Goal: Task Accomplishment & Management: Use online tool/utility

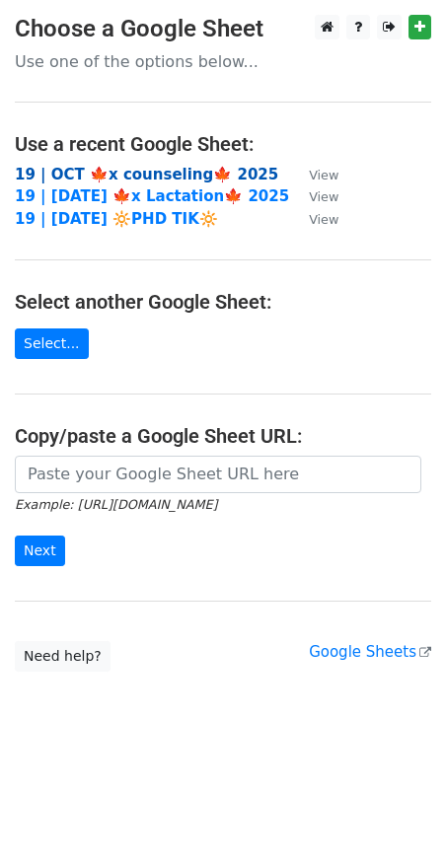
click at [112, 176] on strong "19 | OCT 🍁x counseling🍁 2025" at bounding box center [146, 175] width 263 height 18
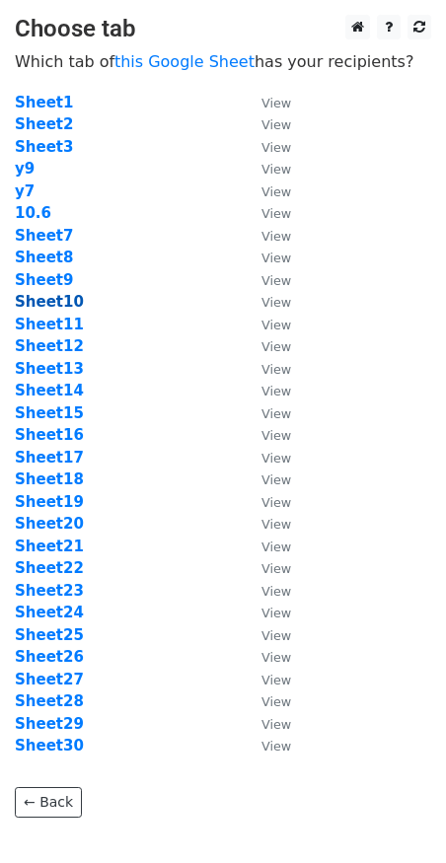
click at [62, 302] on strong "Sheet10" at bounding box center [49, 302] width 69 height 18
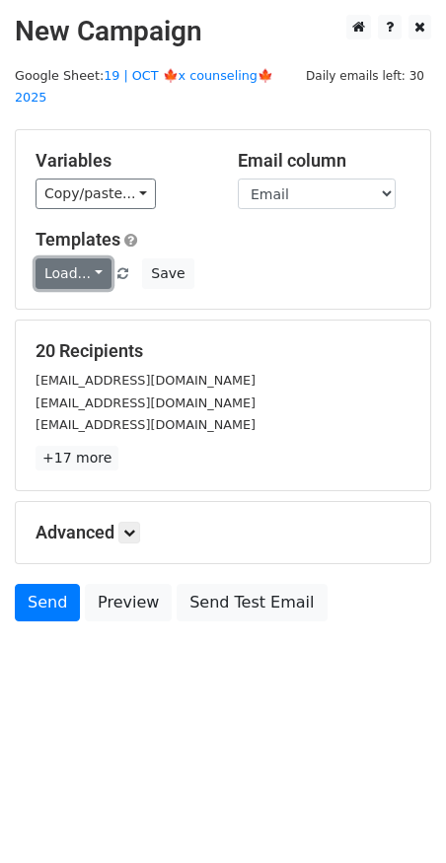
click at [85, 258] on link "Load..." at bounding box center [74, 273] width 76 height 31
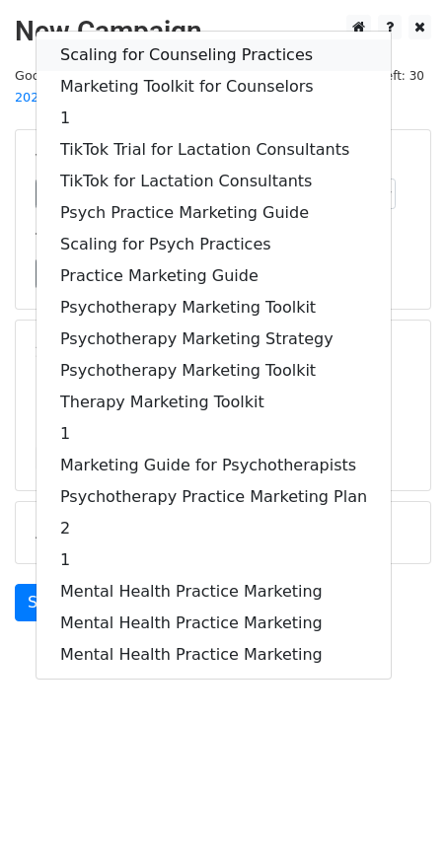
click at [167, 39] on link "Scaling for Counseling Practices" at bounding box center [213, 55] width 354 height 32
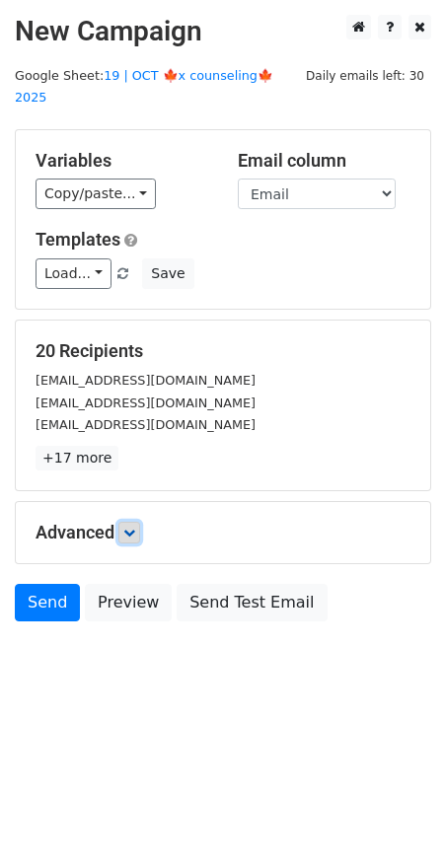
click at [131, 527] on icon at bounding box center [129, 533] width 12 height 12
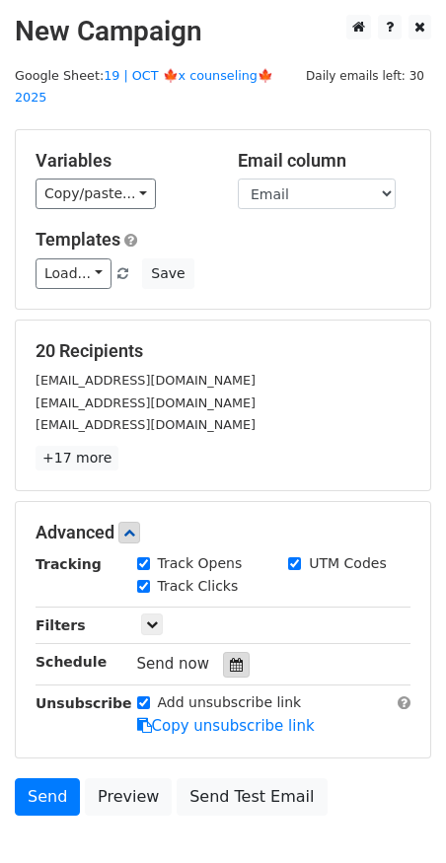
click at [230, 658] on icon at bounding box center [236, 665] width 13 height 14
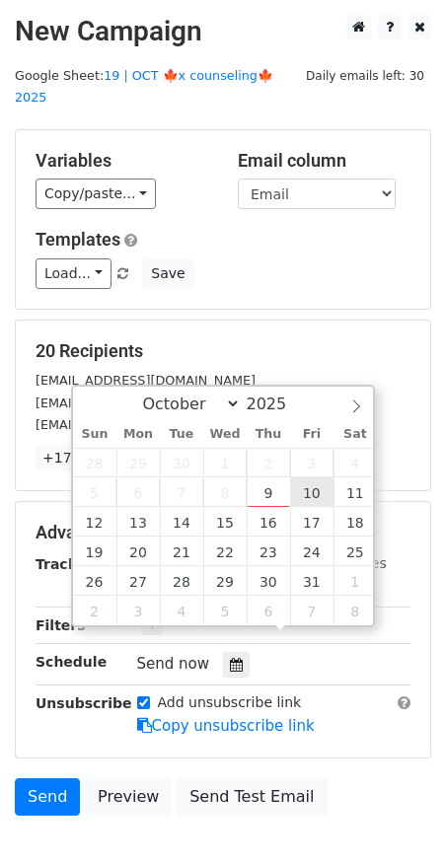
type input "2025-10-10 12:00"
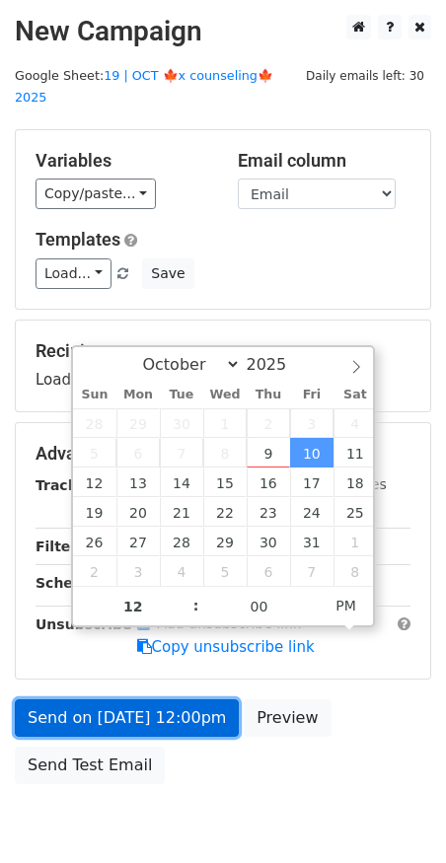
click at [174, 705] on link "Send on Oct 10 at 12:00pm" at bounding box center [127, 717] width 224 height 37
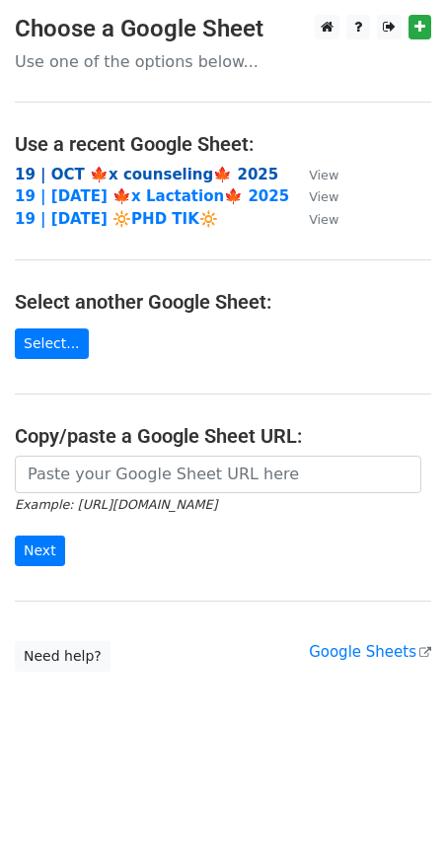
click at [158, 177] on strong "19 | OCT 🍁x counseling🍁 2025" at bounding box center [146, 175] width 263 height 18
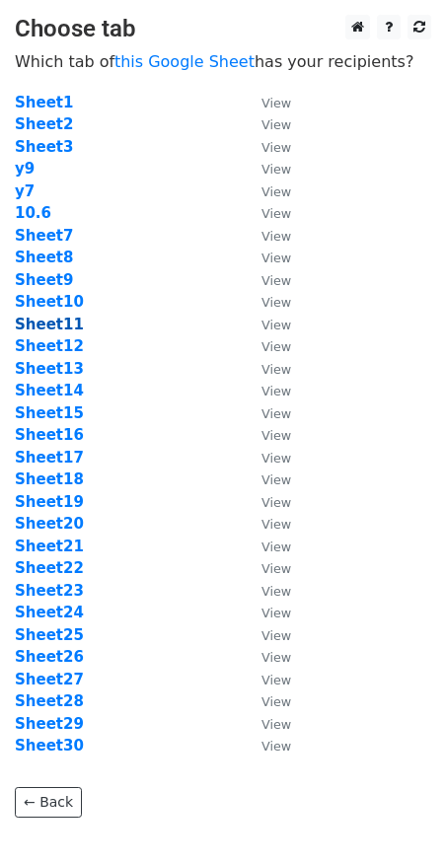
click at [58, 324] on strong "Sheet11" at bounding box center [49, 325] width 69 height 18
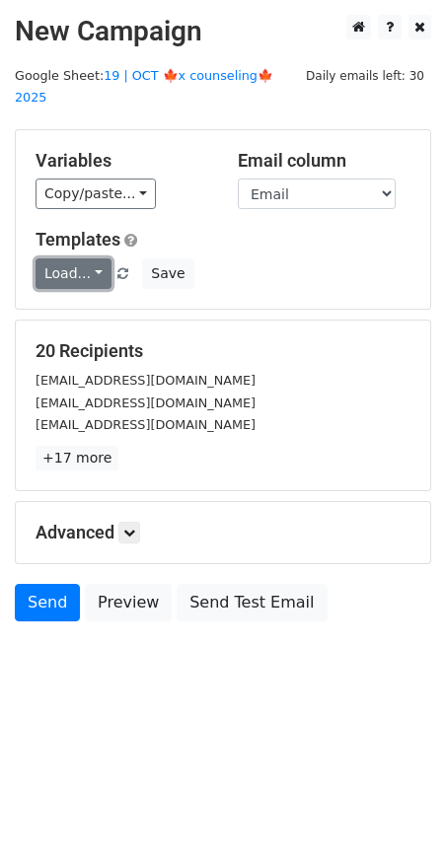
click at [86, 258] on link "Load..." at bounding box center [74, 273] width 76 height 31
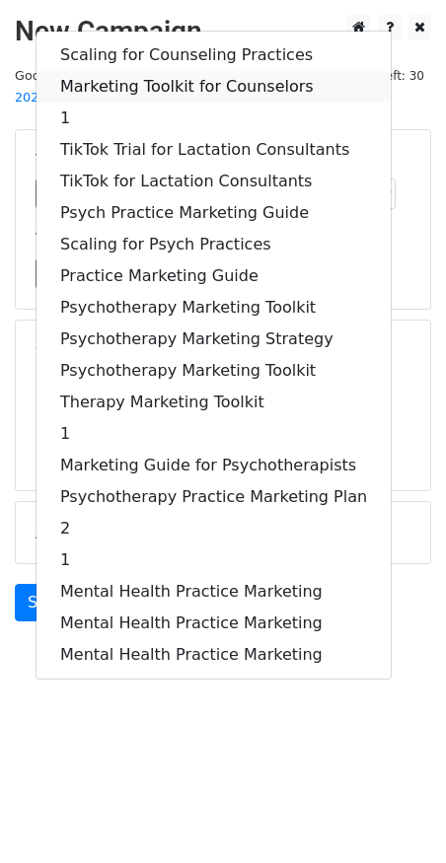
click at [189, 71] on link "Marketing Toolkit for Counselors" at bounding box center [213, 87] width 354 height 32
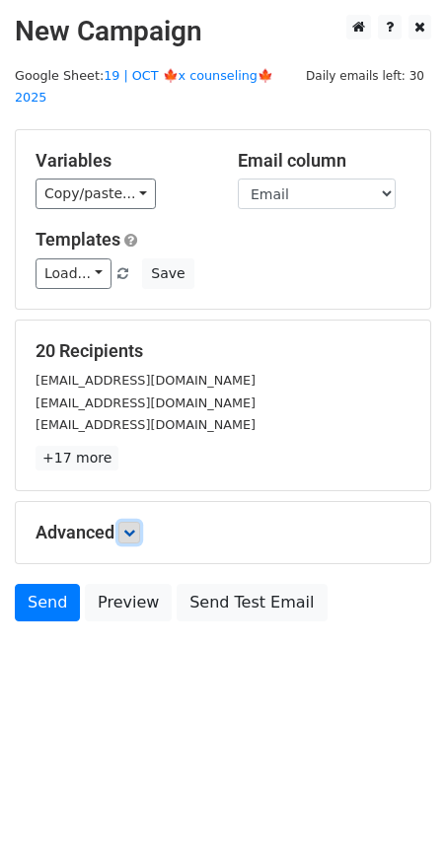
click at [129, 527] on icon at bounding box center [129, 533] width 12 height 12
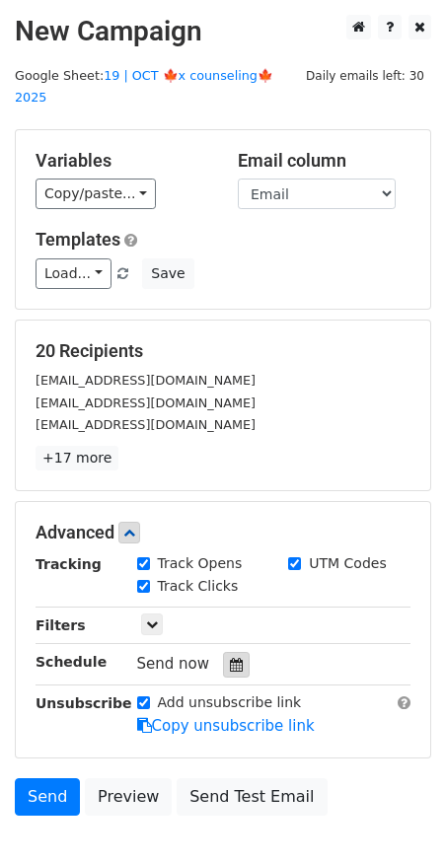
click at [230, 658] on icon at bounding box center [236, 665] width 13 height 14
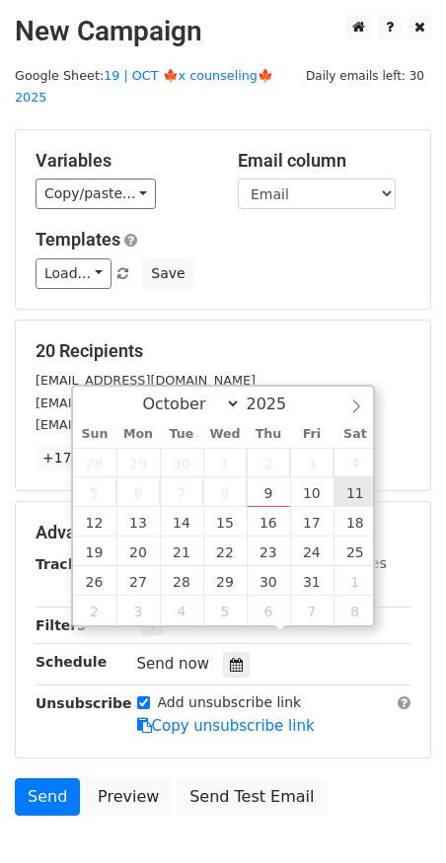
type input "2025-10-11 12:00"
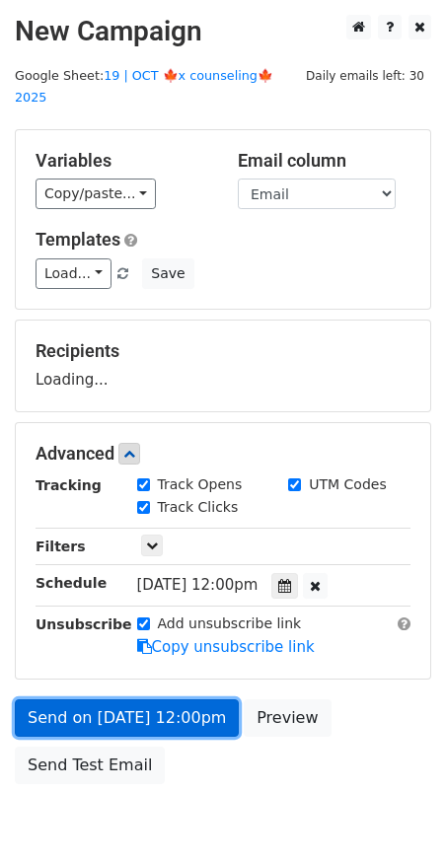
click at [178, 699] on link "Send on Oct 11 at 12:00pm" at bounding box center [127, 717] width 224 height 37
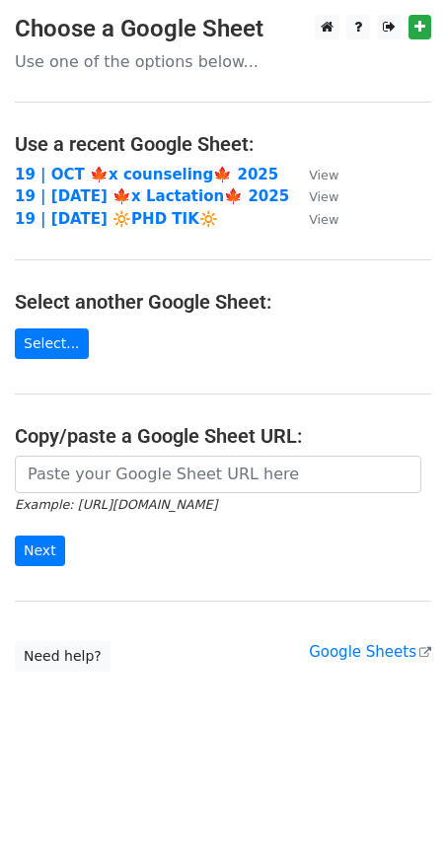
click at [156, 183] on td "19 | OCT 🍁x counseling🍁 2025" at bounding box center [152, 175] width 274 height 23
click at [146, 169] on strong "19 | OCT 🍁x counseling🍁 2025" at bounding box center [146, 175] width 263 height 18
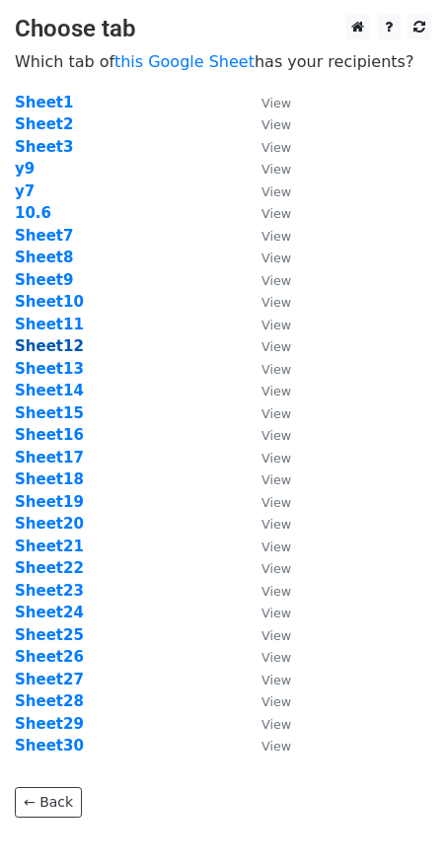
click at [60, 350] on strong "Sheet12" at bounding box center [49, 346] width 69 height 18
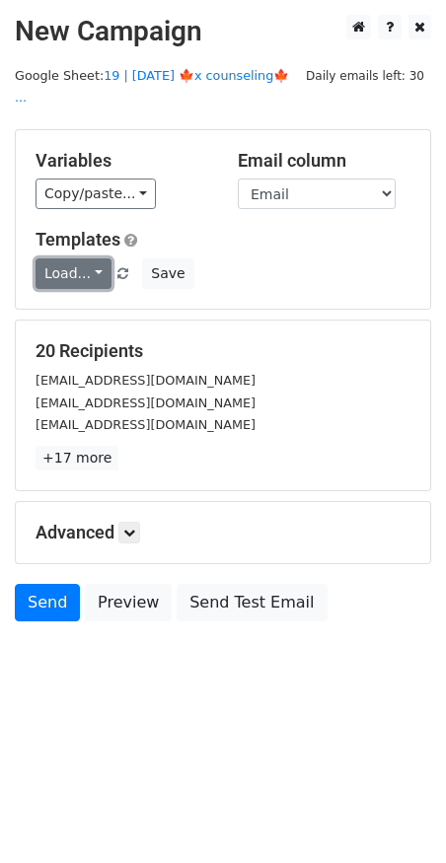
click at [71, 258] on link "Load..." at bounding box center [74, 273] width 76 height 31
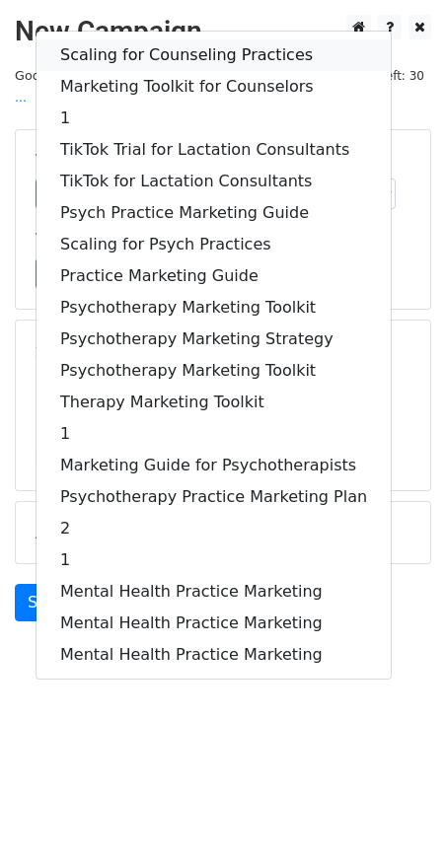
click at [139, 39] on link "Scaling for Counseling Practices" at bounding box center [213, 55] width 354 height 32
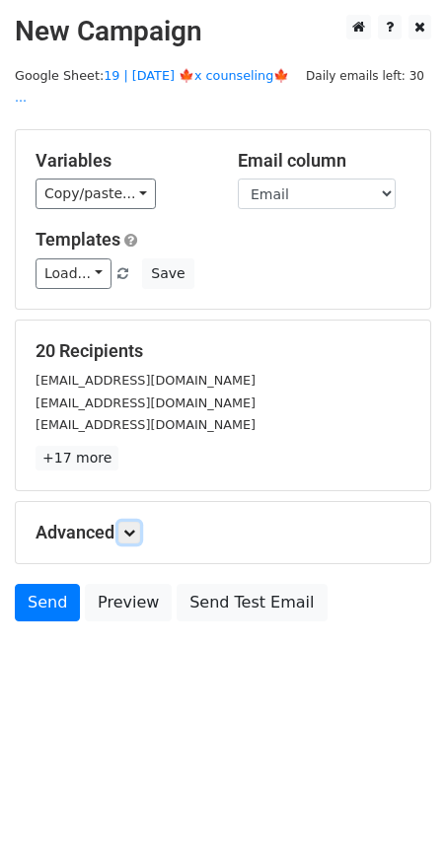
drag, startPoint x: 135, startPoint y: 508, endPoint x: 193, endPoint y: 565, distance: 81.6
click at [135, 527] on icon at bounding box center [129, 533] width 12 height 12
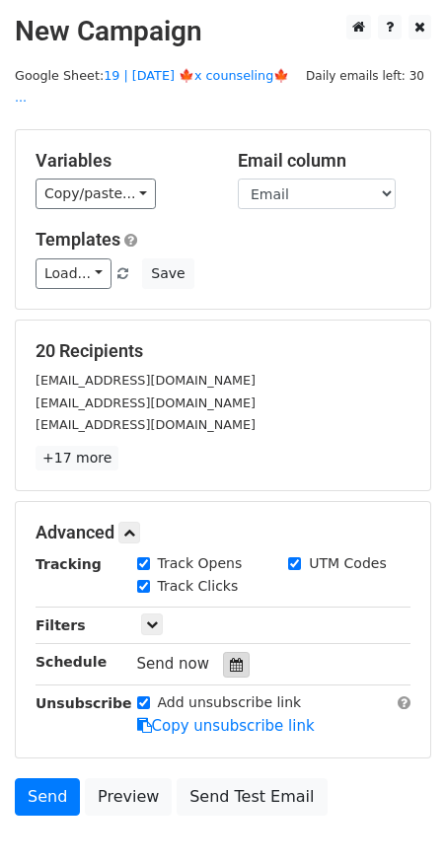
click at [230, 658] on icon at bounding box center [236, 665] width 13 height 14
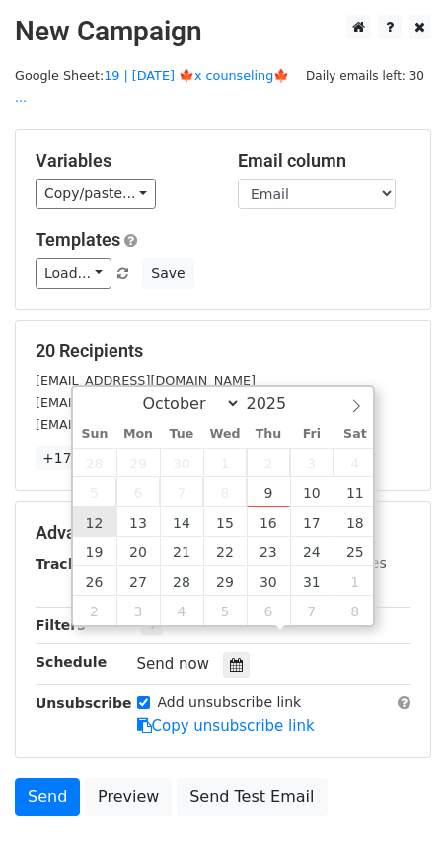
type input "2025-10-12 12:00"
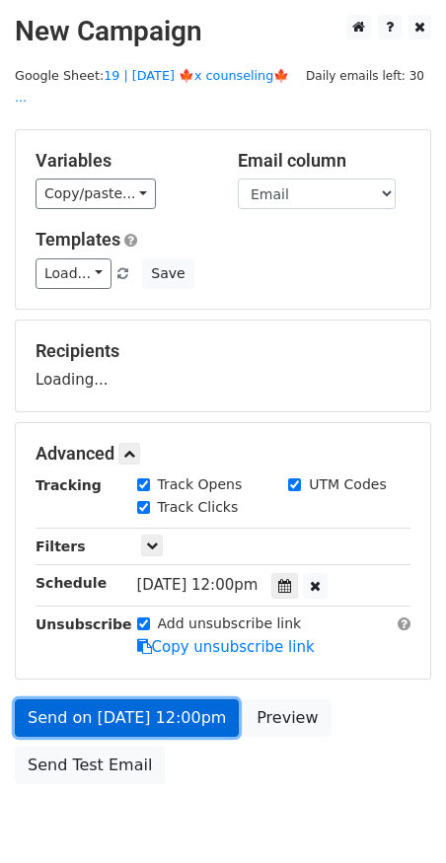
click at [131, 699] on link "Send on Oct 12 at 12:00pm" at bounding box center [127, 717] width 224 height 37
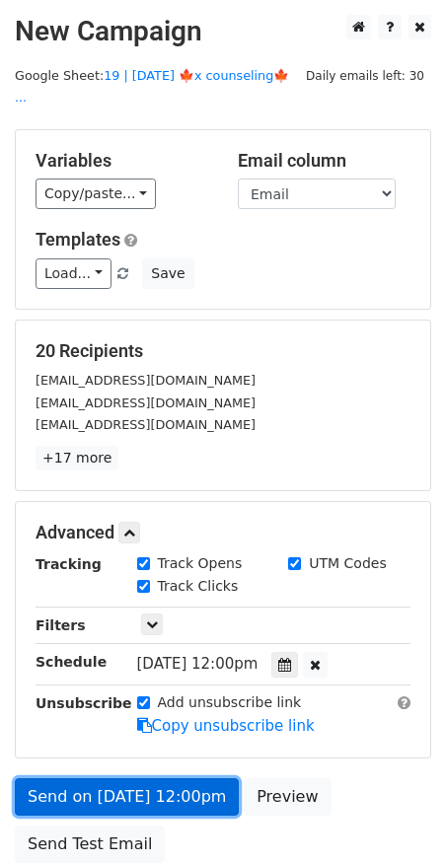
click at [157, 778] on link "Send on Oct 12 at 12:00pm" at bounding box center [127, 796] width 224 height 37
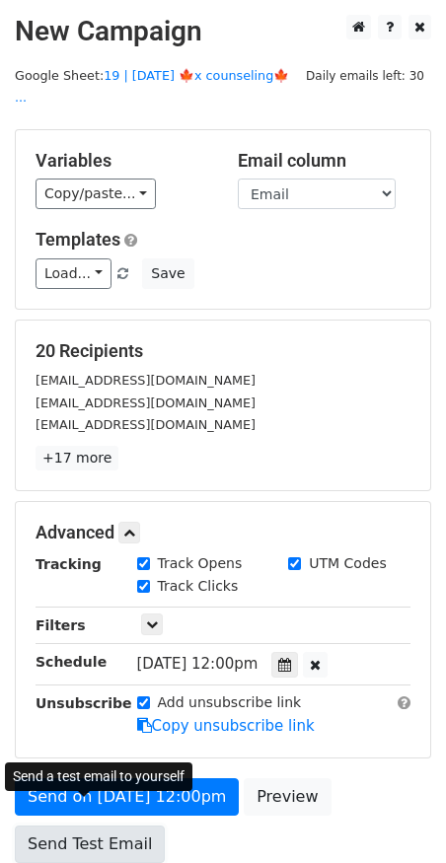
click at [120, 825] on link "Send Test Email" at bounding box center [90, 843] width 150 height 37
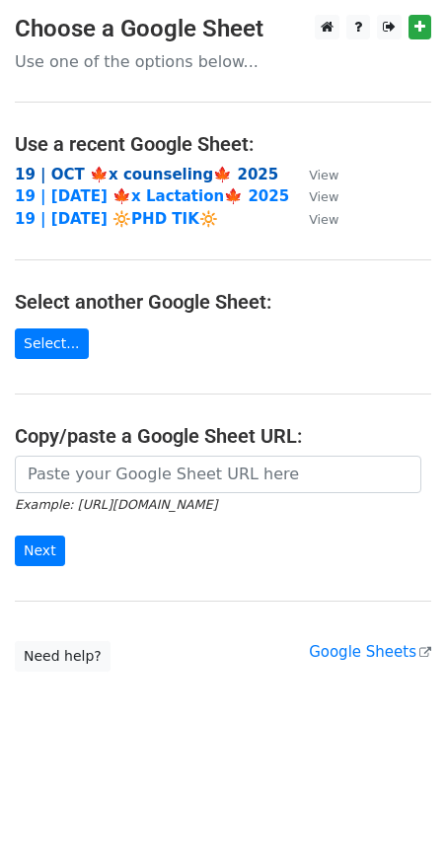
click at [162, 173] on strong "19 | OCT 🍁x counseling🍁 2025" at bounding box center [146, 175] width 263 height 18
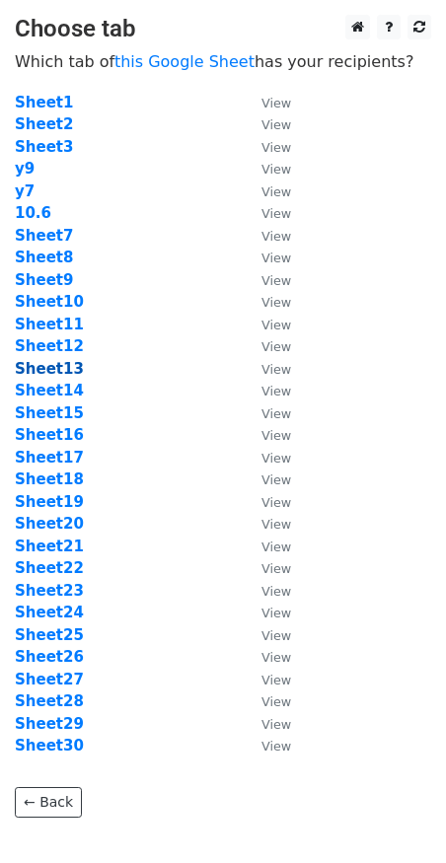
click at [46, 364] on strong "Sheet13" at bounding box center [49, 369] width 69 height 18
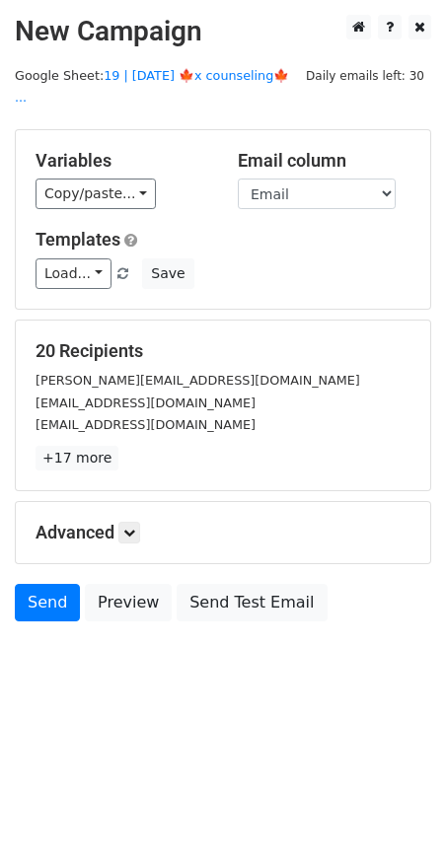
click at [81, 258] on link "Load..." at bounding box center [74, 273] width 76 height 31
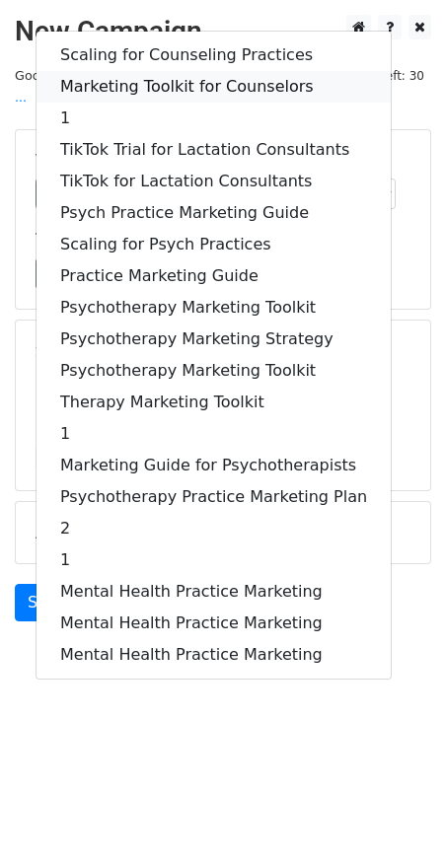
click at [168, 71] on link "Marketing Toolkit for Counselors" at bounding box center [213, 87] width 354 height 32
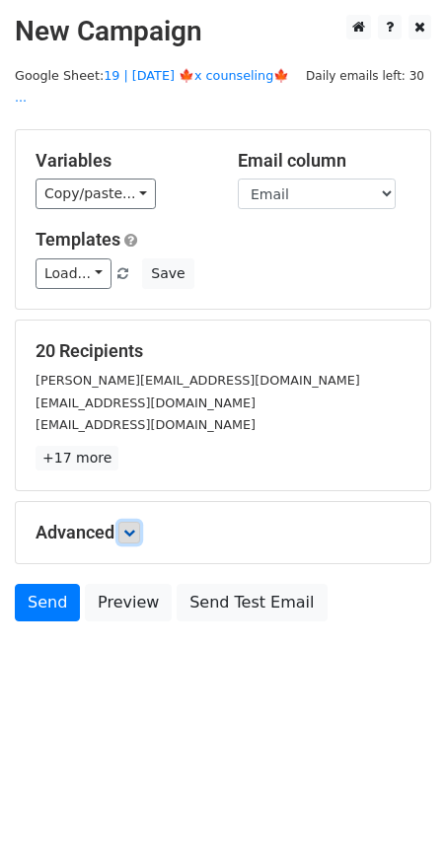
click at [140, 522] on link at bounding box center [129, 533] width 22 height 22
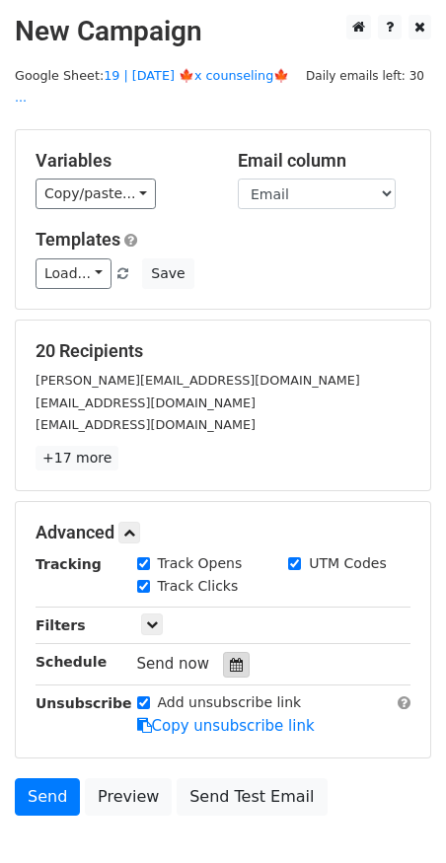
click at [231, 658] on icon at bounding box center [236, 665] width 13 height 14
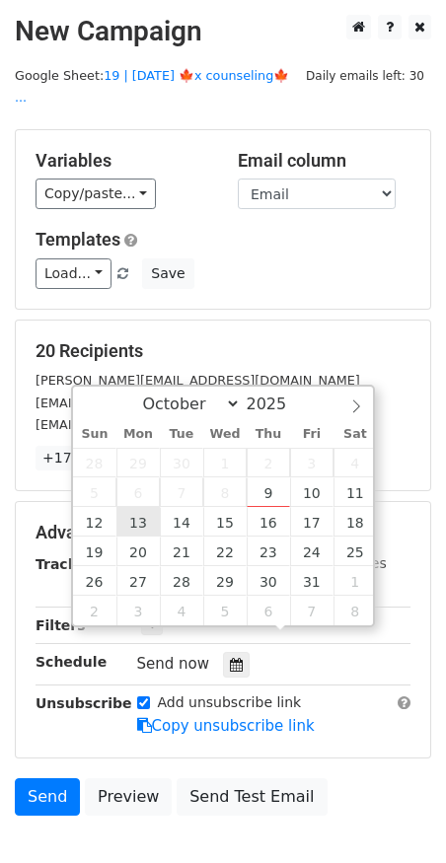
type input "[DATE] 12:00"
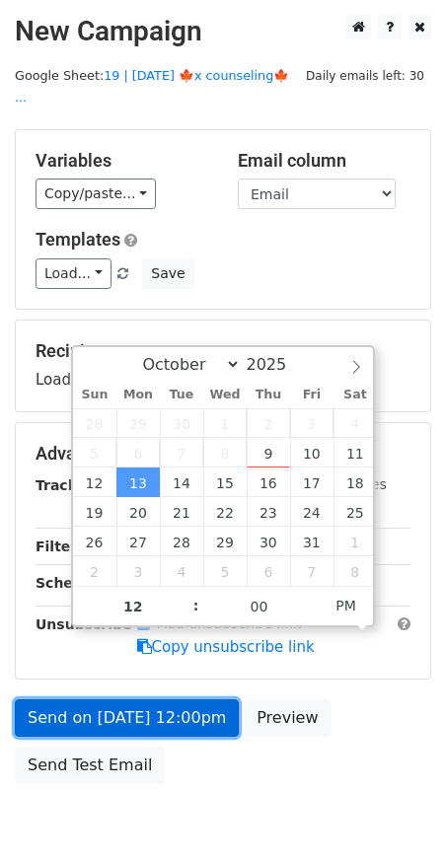
click at [127, 699] on link "Send on [DATE] 12:00pm" at bounding box center [127, 717] width 224 height 37
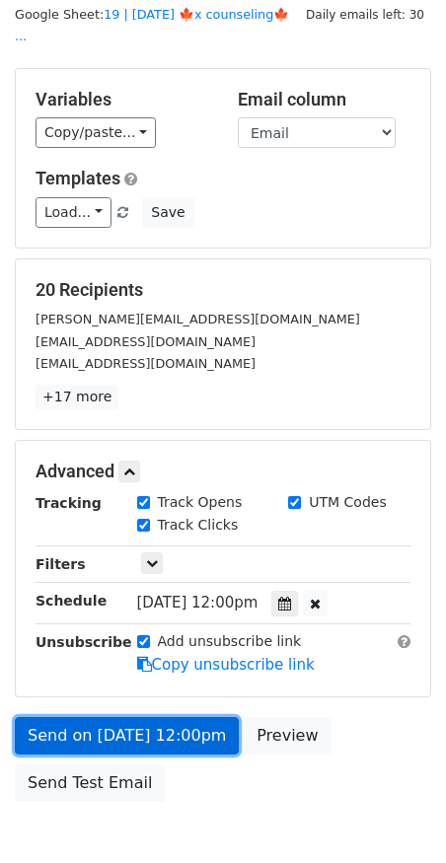
scroll to position [67, 0]
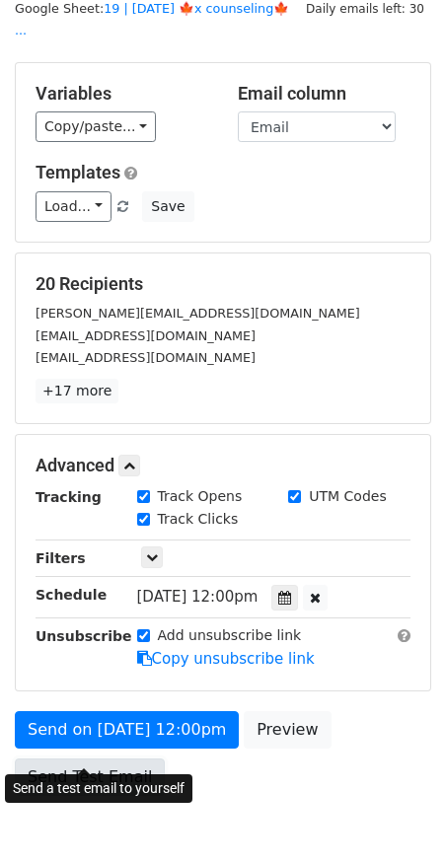
click at [82, 758] on link "Send Test Email" at bounding box center [90, 776] width 150 height 37
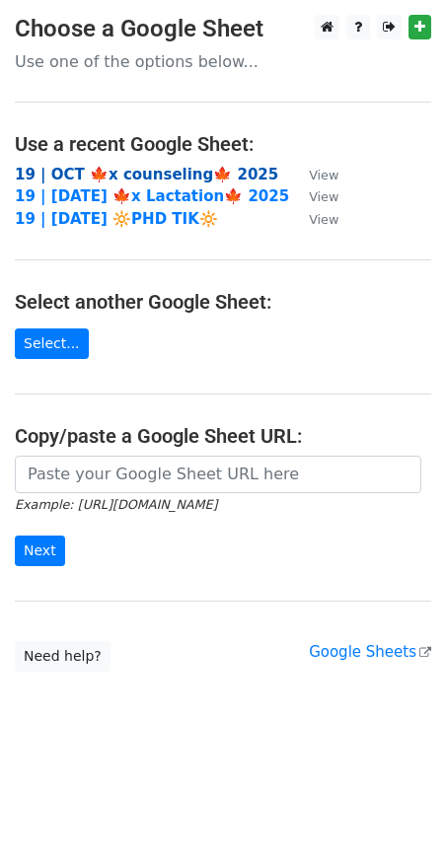
click at [154, 179] on strong "19 | OCT 🍁x counseling🍁 2025" at bounding box center [146, 175] width 263 height 18
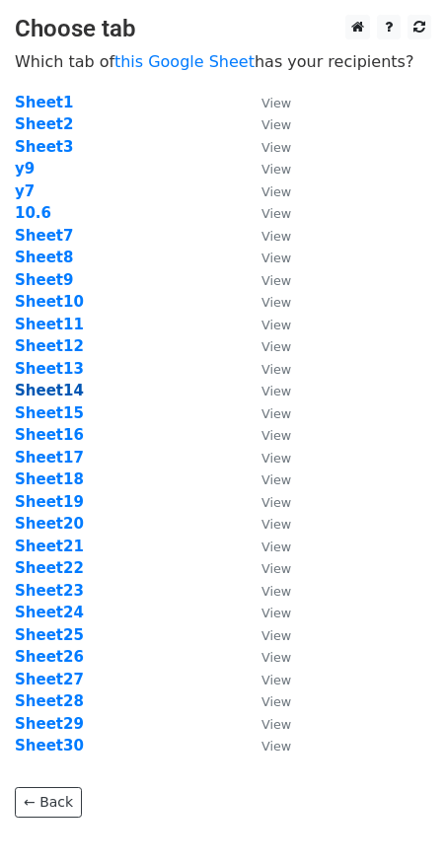
click at [54, 395] on strong "Sheet14" at bounding box center [49, 391] width 69 height 18
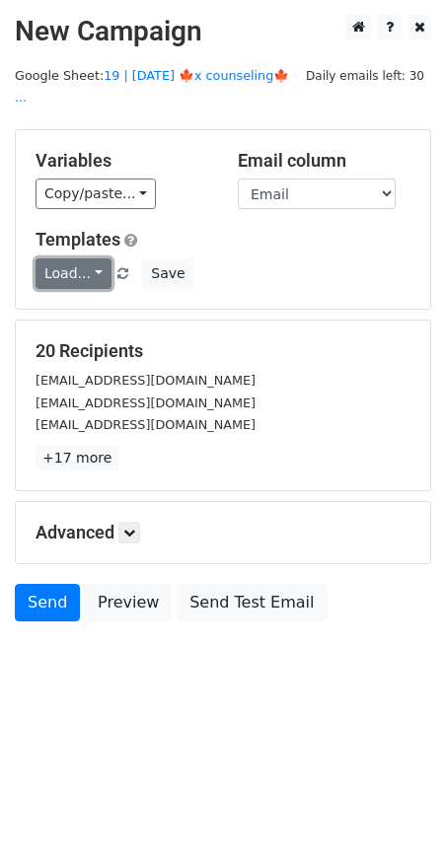
click at [66, 258] on link "Load..." at bounding box center [74, 273] width 76 height 31
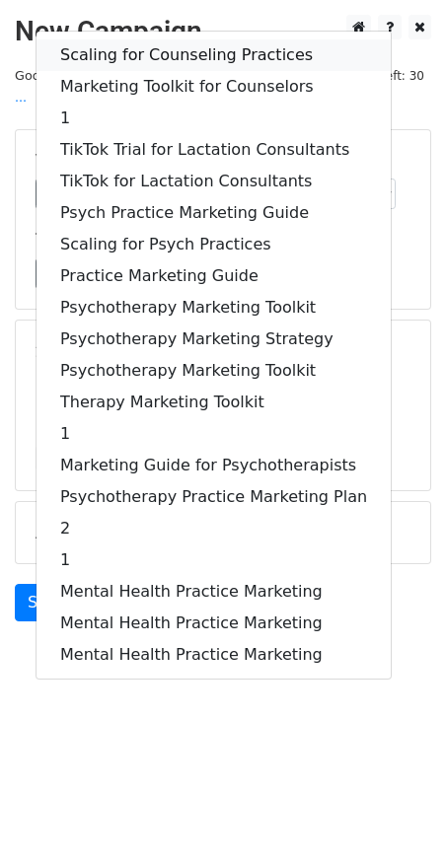
click at [180, 39] on link "Scaling for Counseling Practices" at bounding box center [213, 55] width 354 height 32
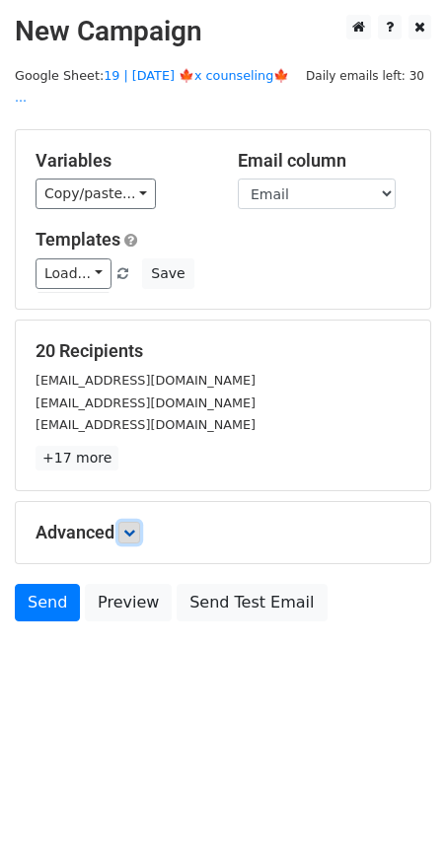
click at [133, 527] on icon at bounding box center [129, 533] width 12 height 12
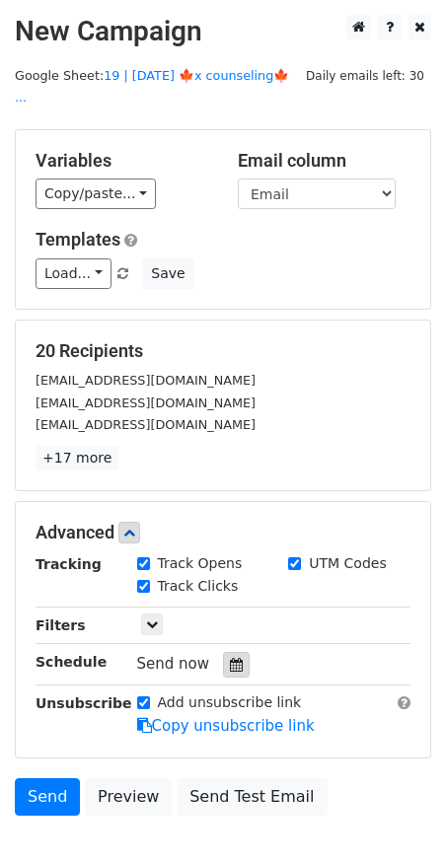
click at [227, 652] on div at bounding box center [236, 665] width 27 height 26
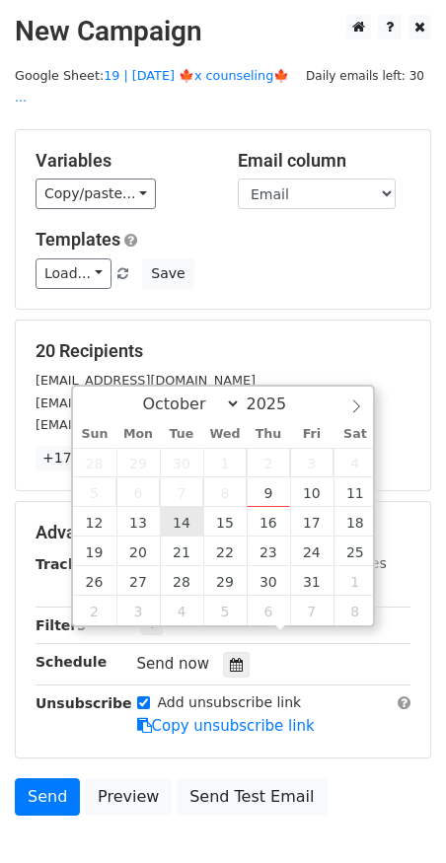
type input "2025-10-14 12:00"
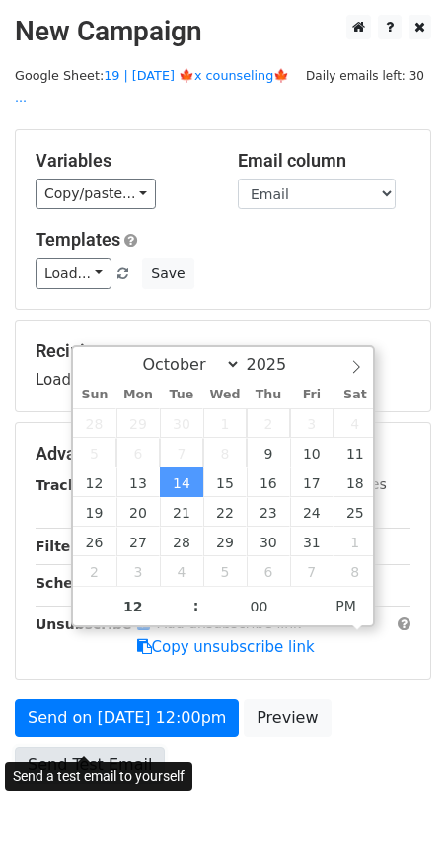
click at [123, 747] on link "Send Test Email" at bounding box center [90, 765] width 150 height 37
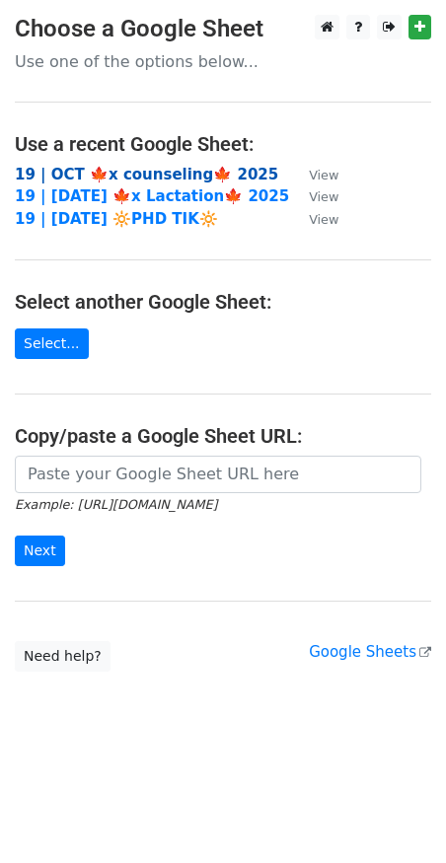
click at [177, 172] on strong "19 | OCT 🍁x counseling🍁 2025" at bounding box center [146, 175] width 263 height 18
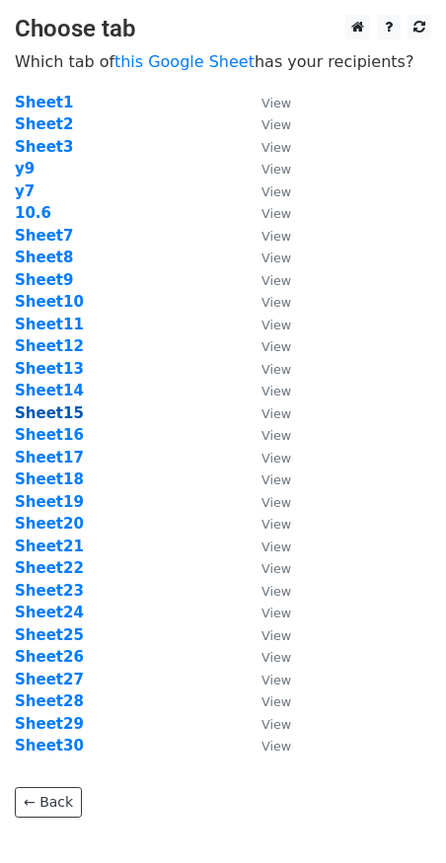
click at [66, 416] on strong "Sheet15" at bounding box center [49, 413] width 69 height 18
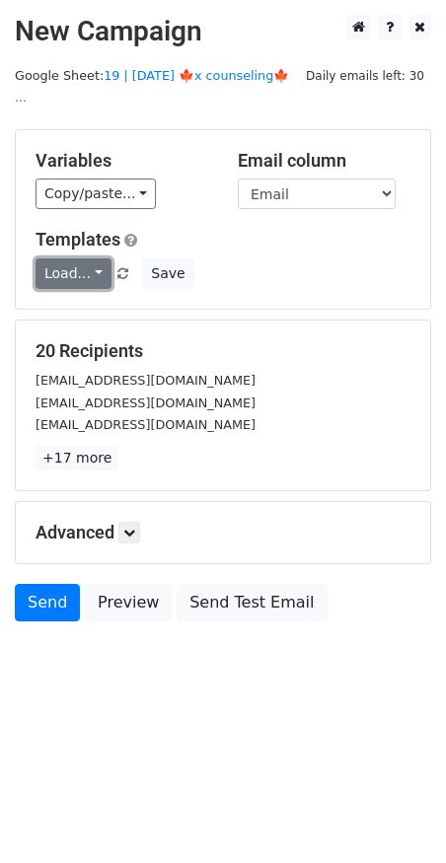
click at [80, 258] on link "Load..." at bounding box center [74, 273] width 76 height 31
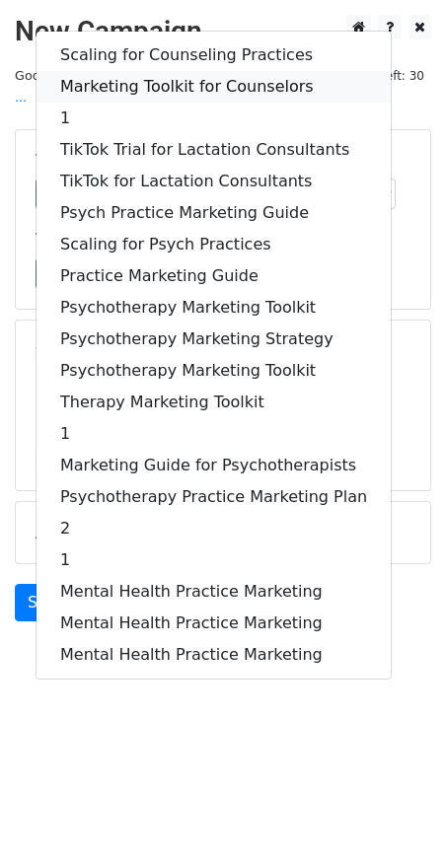
click at [197, 75] on link "Marketing Toolkit for Counselors" at bounding box center [213, 87] width 354 height 32
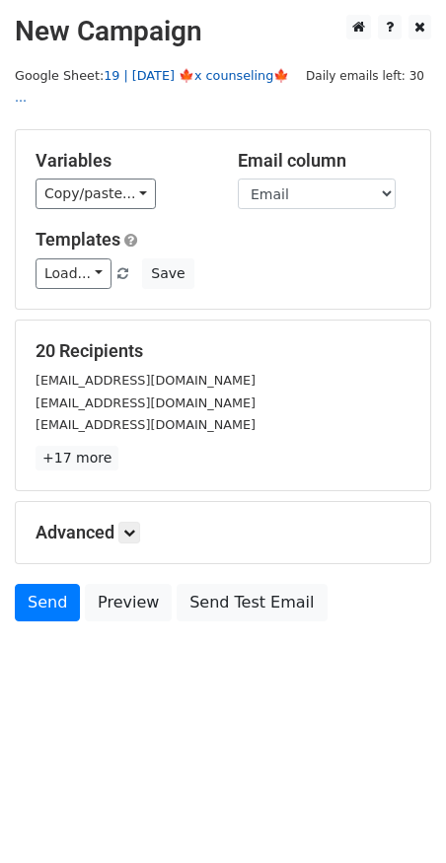
click at [207, 78] on link "19 | OCT 6 🍁x counseling🍁 ..." at bounding box center [152, 86] width 274 height 37
click at [94, 258] on link "Load..." at bounding box center [74, 273] width 76 height 31
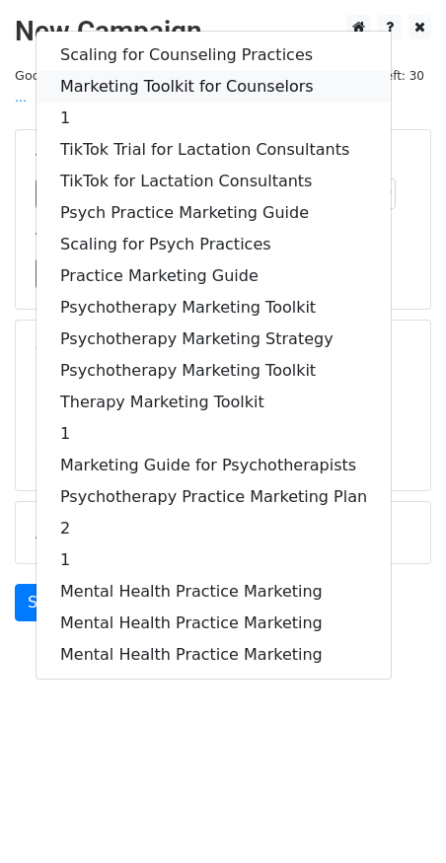
click at [174, 71] on link "Marketing Toolkit for Counselors" at bounding box center [213, 87] width 354 height 32
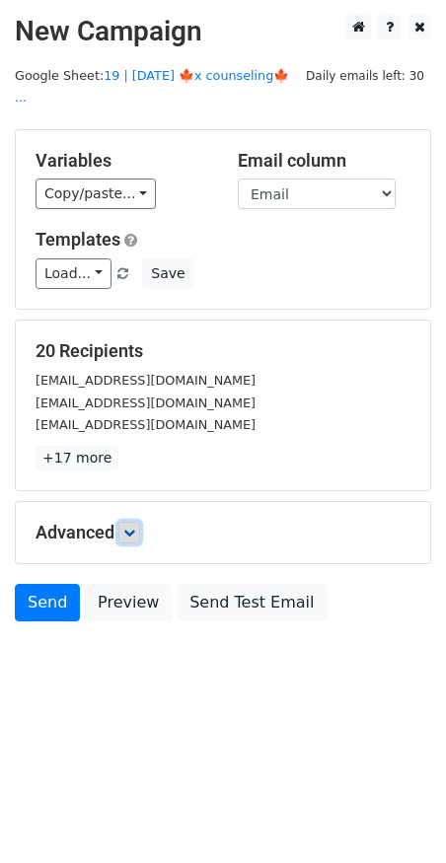
click at [136, 522] on link at bounding box center [129, 533] width 22 height 22
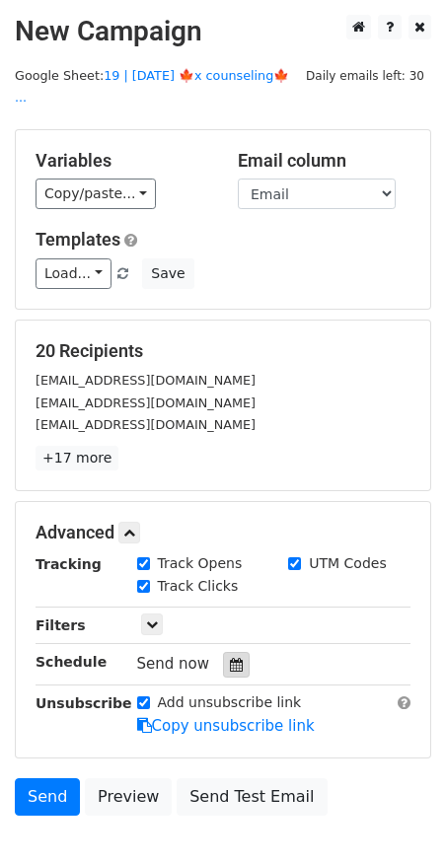
click at [231, 658] on icon at bounding box center [236, 665] width 13 height 14
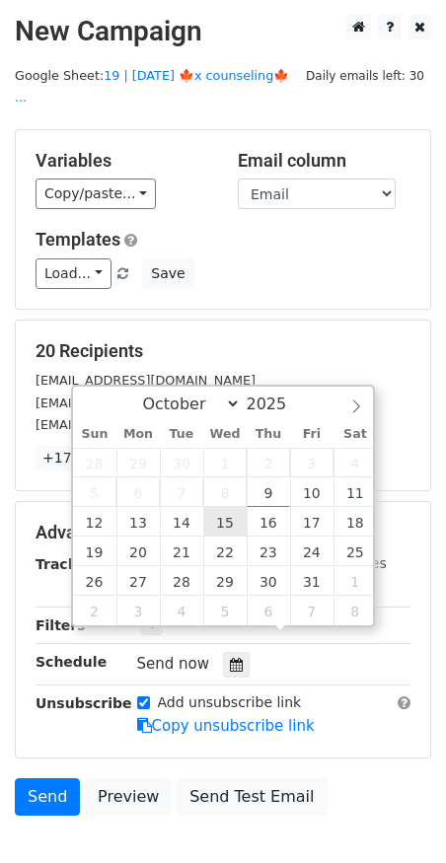
type input "2025-10-15 12:00"
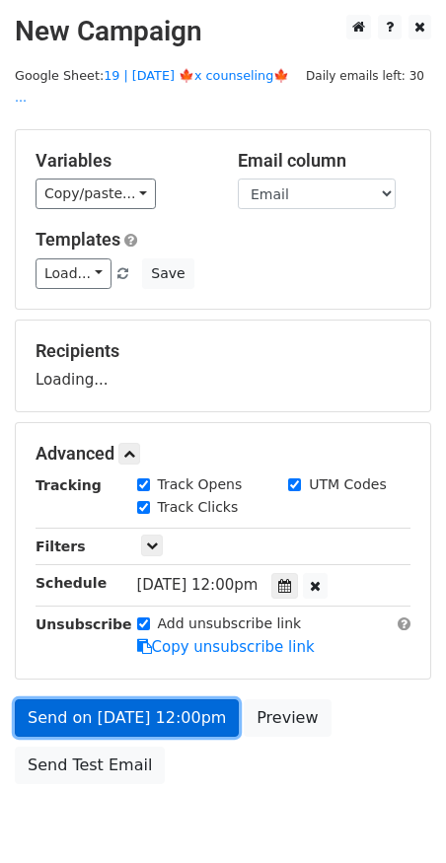
click at [201, 699] on link "Send on Oct 15 at 12:00pm" at bounding box center [127, 717] width 224 height 37
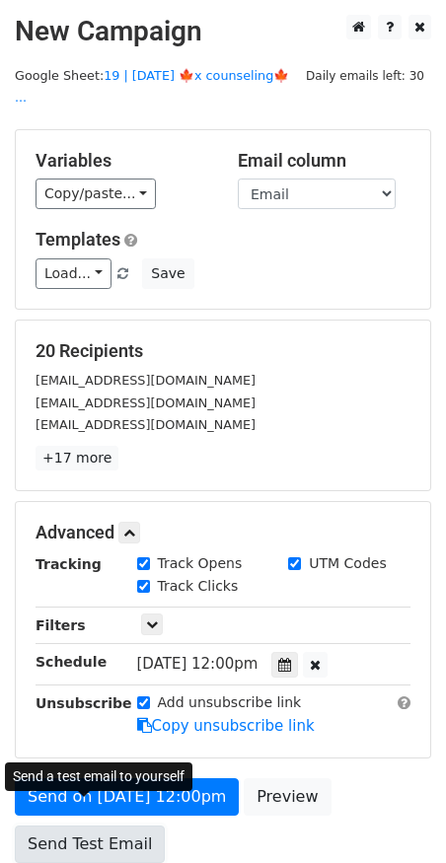
click at [55, 825] on link "Send Test Email" at bounding box center [90, 843] width 150 height 37
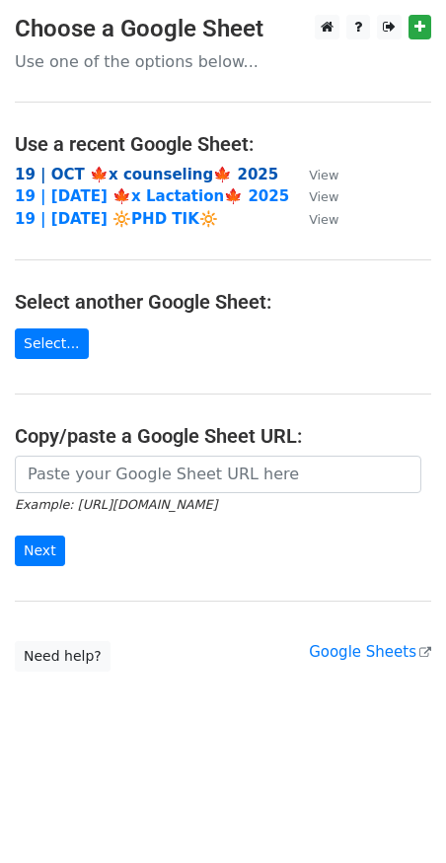
click at [119, 168] on strong "19 | OCT 🍁x counseling🍁 2025" at bounding box center [146, 175] width 263 height 18
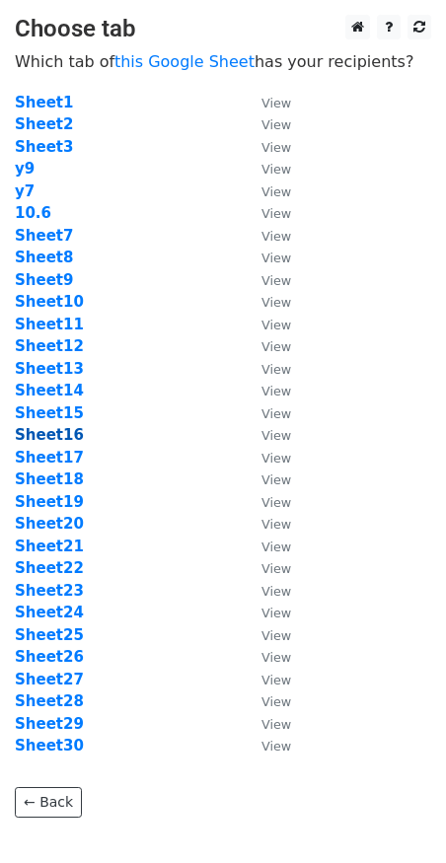
click at [69, 437] on strong "Sheet16" at bounding box center [49, 435] width 69 height 18
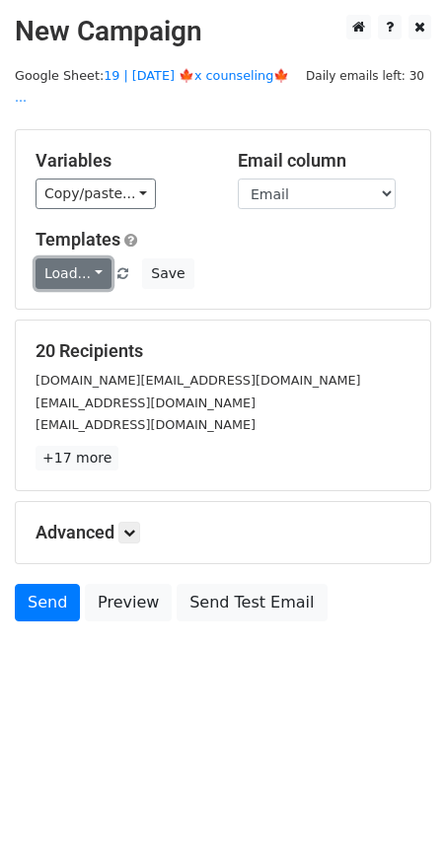
click at [93, 258] on link "Load..." at bounding box center [74, 273] width 76 height 31
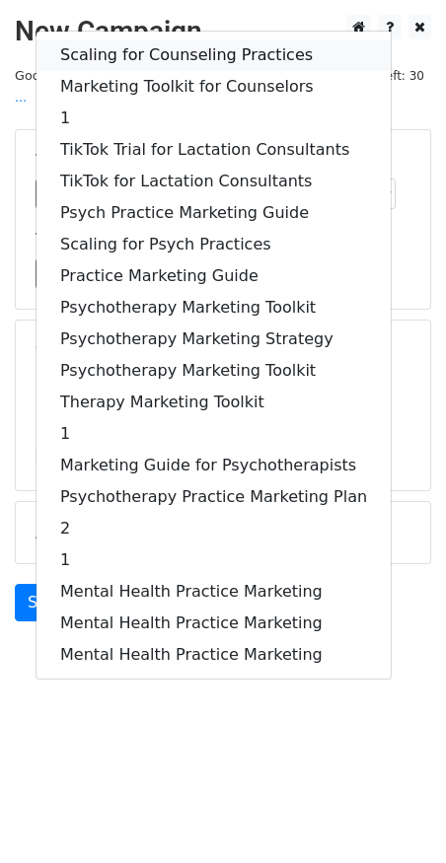
click at [133, 39] on link "Scaling for Counseling Practices" at bounding box center [213, 55] width 354 height 32
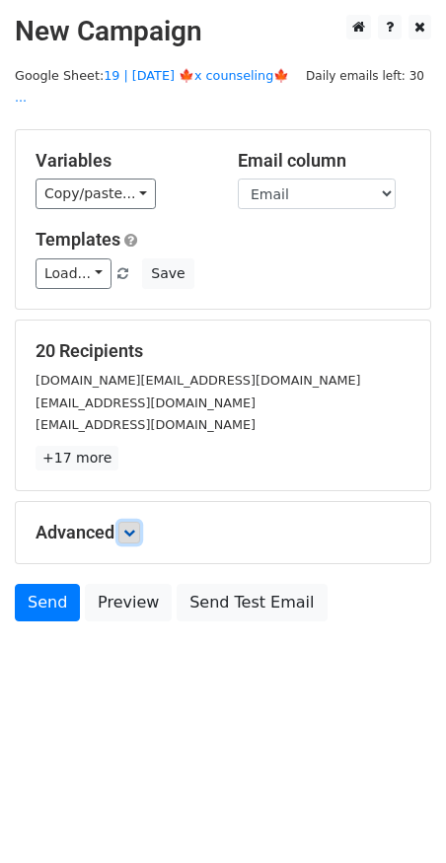
click at [135, 527] on icon at bounding box center [129, 533] width 12 height 12
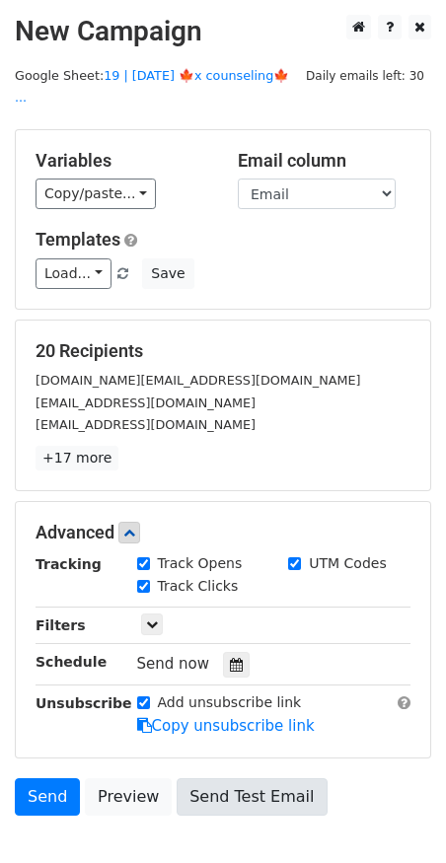
click at [225, 652] on div at bounding box center [236, 665] width 27 height 26
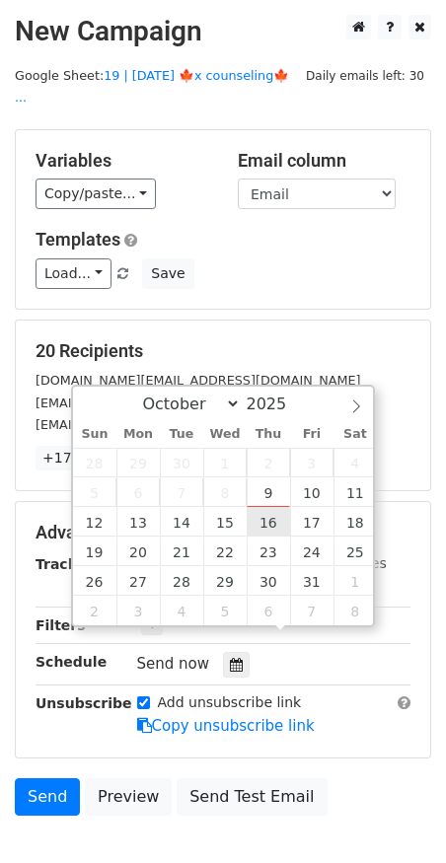
type input "2025-10-16 12:00"
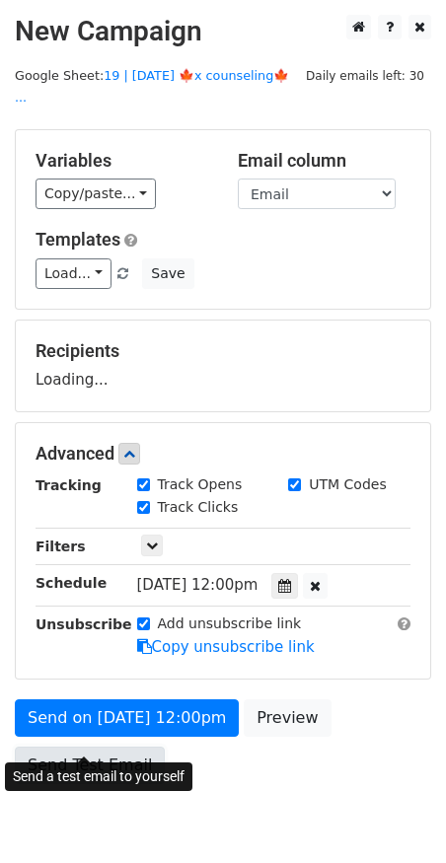
click at [124, 747] on link "Send Test Email" at bounding box center [90, 765] width 150 height 37
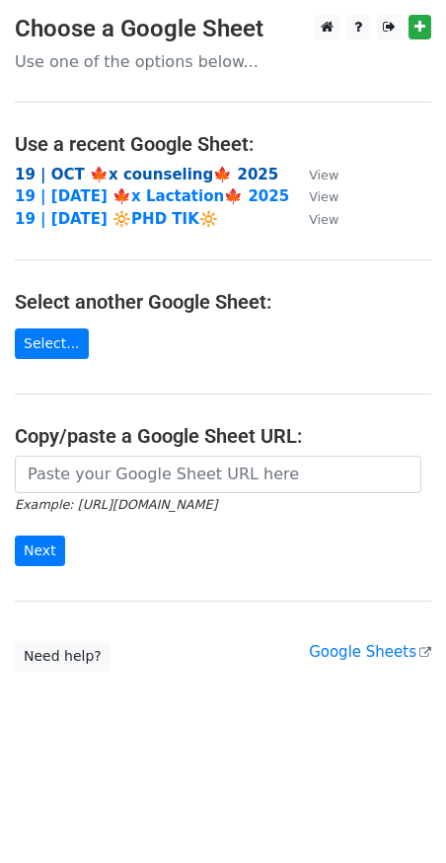
click at [109, 176] on strong "19 | OCT 🍁x counseling🍁 2025" at bounding box center [146, 175] width 263 height 18
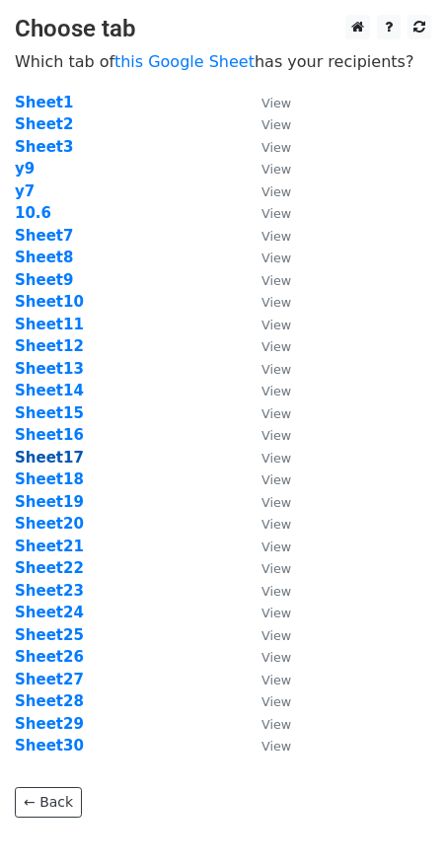
click at [44, 456] on strong "Sheet17" at bounding box center [49, 458] width 69 height 18
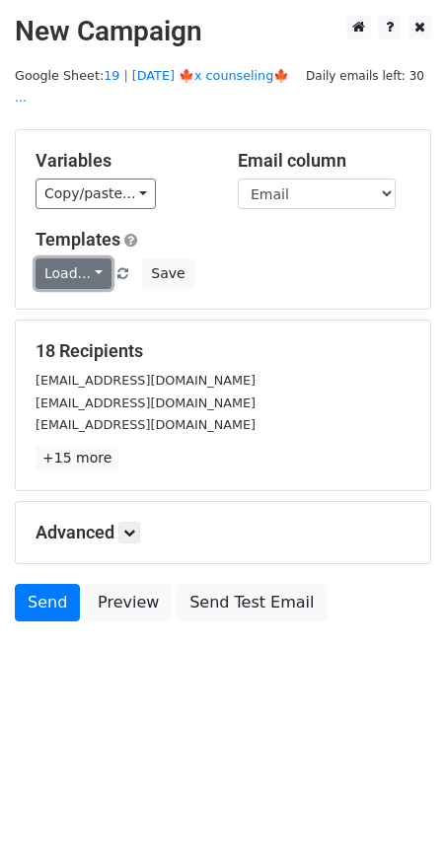
click at [82, 258] on link "Load..." at bounding box center [74, 273] width 76 height 31
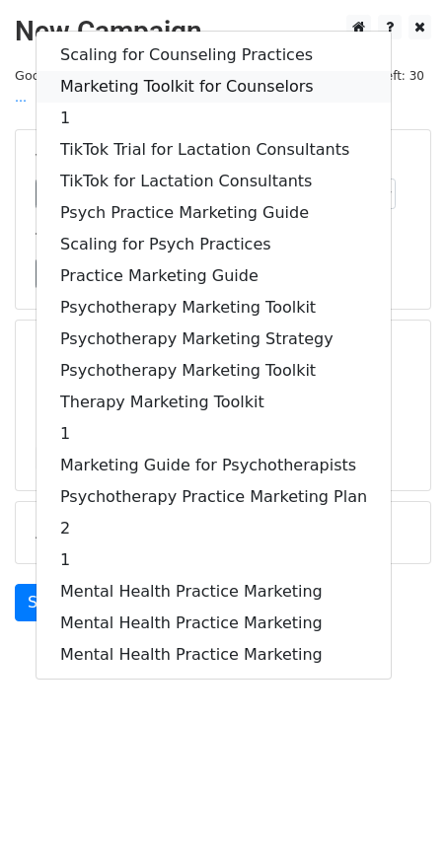
click at [152, 72] on link "Marketing Toolkit for Counselors" at bounding box center [213, 87] width 354 height 32
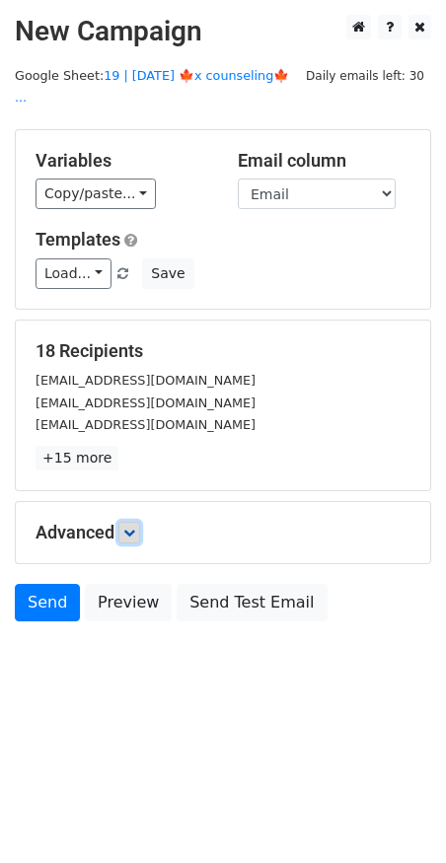
click at [132, 527] on icon at bounding box center [129, 533] width 12 height 12
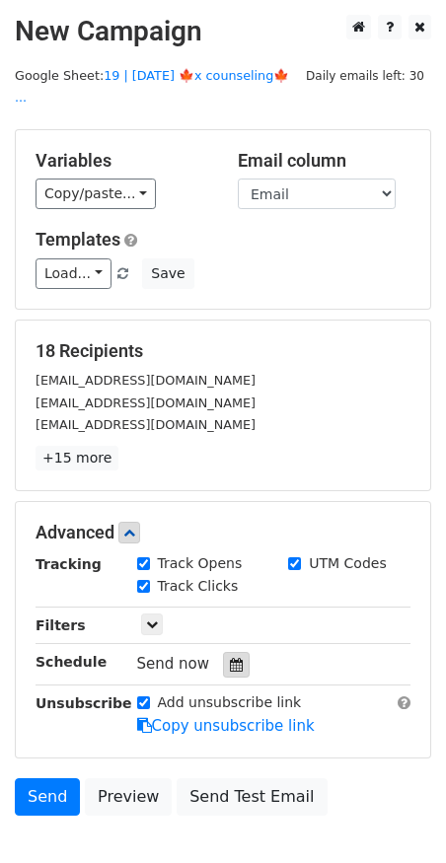
click at [230, 658] on icon at bounding box center [236, 665] width 13 height 14
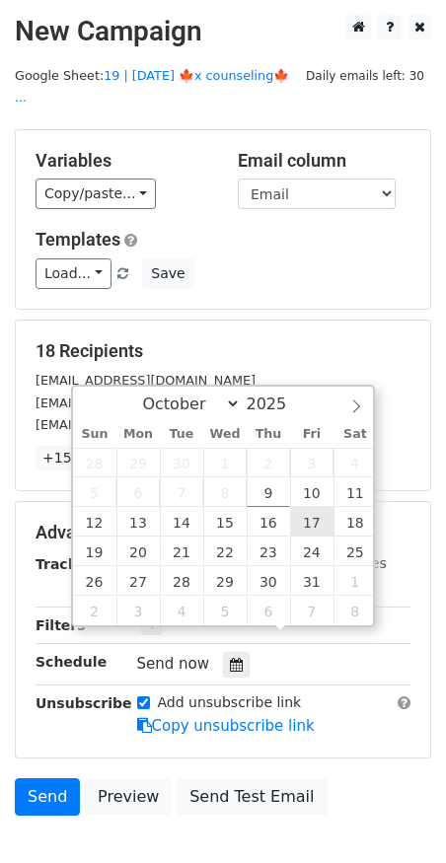
type input "2025-10-17 12:00"
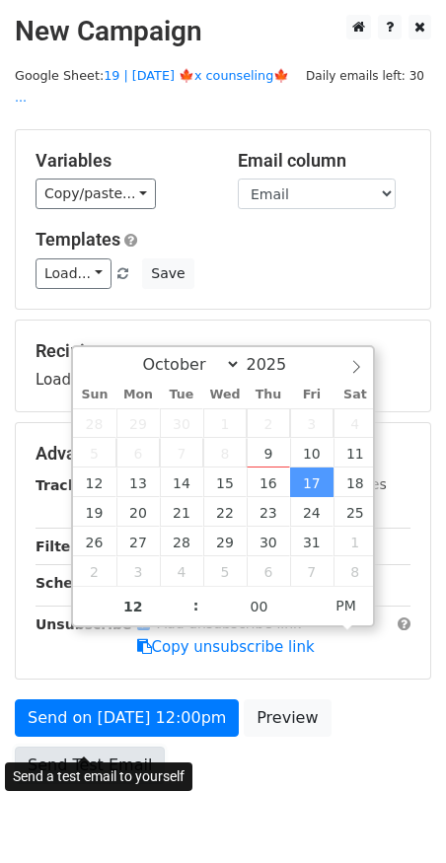
click at [116, 747] on link "Send Test Email" at bounding box center [90, 765] width 150 height 37
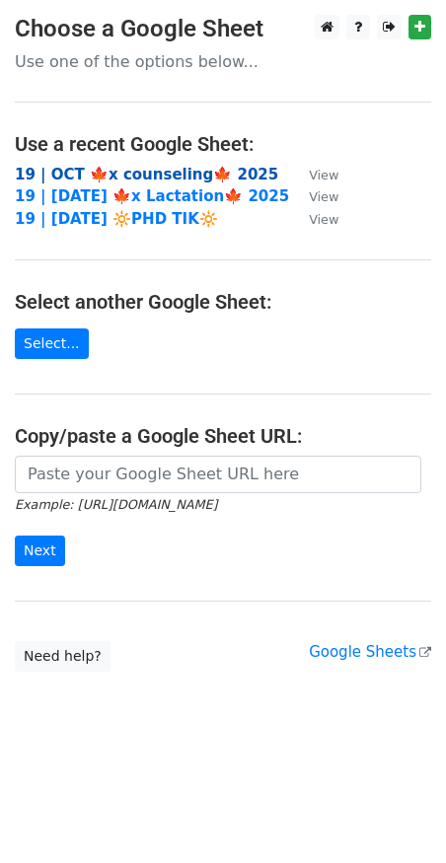
click at [187, 175] on strong "19 | OCT 🍁x counseling🍁 2025" at bounding box center [146, 175] width 263 height 18
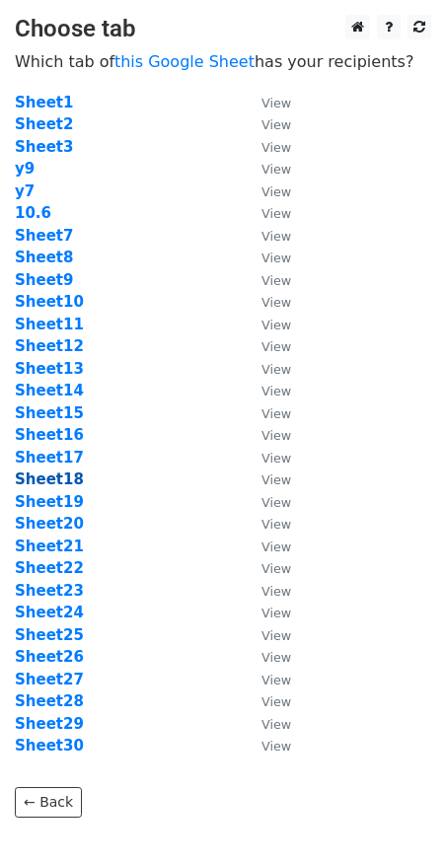
click at [54, 480] on strong "Sheet18" at bounding box center [49, 479] width 69 height 18
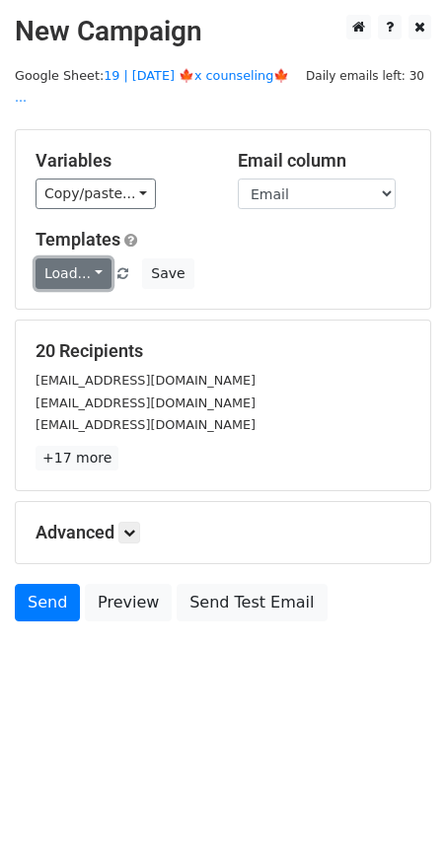
click at [86, 259] on link "Load..." at bounding box center [74, 273] width 76 height 31
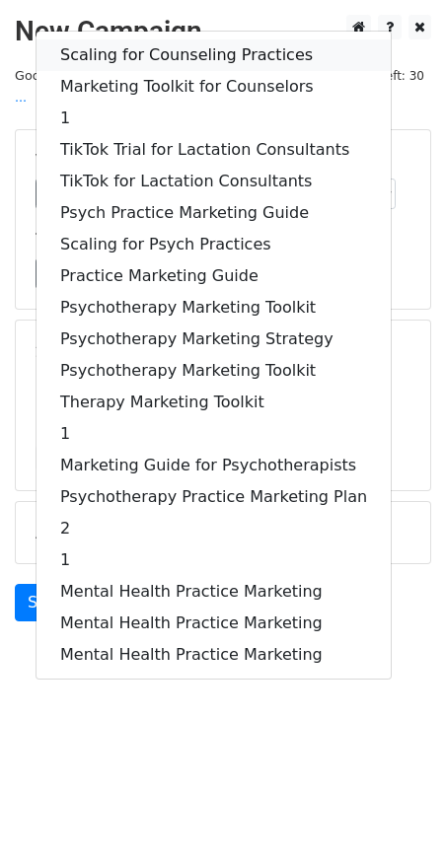
click at [148, 39] on link "Scaling for Counseling Practices" at bounding box center [213, 55] width 354 height 32
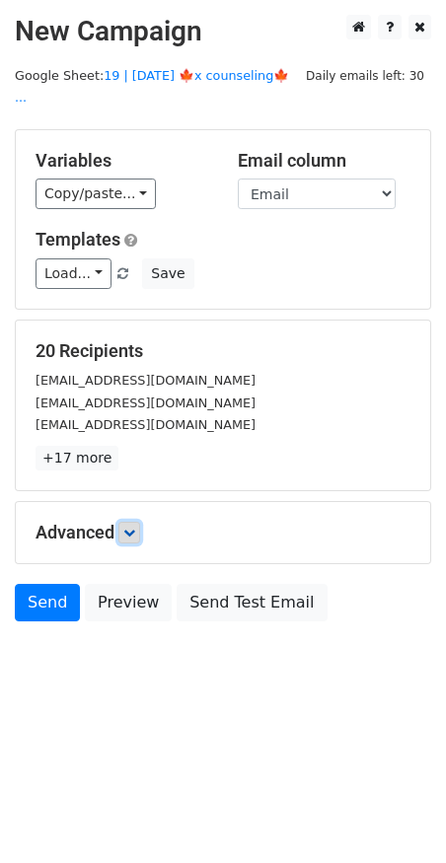
click at [140, 522] on link at bounding box center [129, 533] width 22 height 22
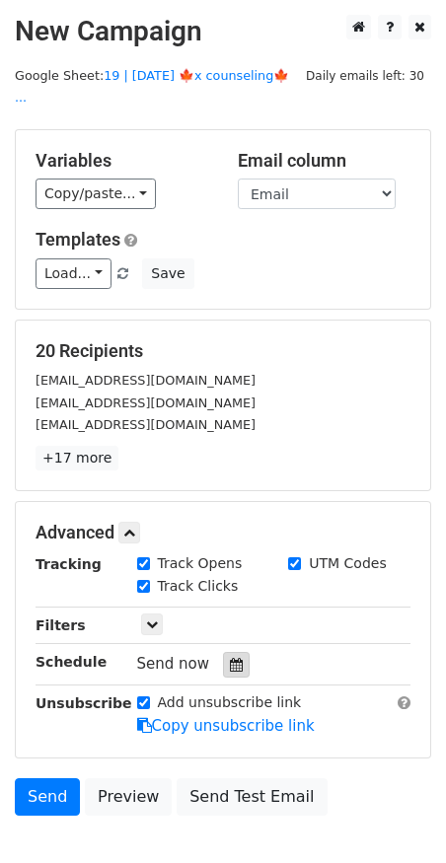
click at [223, 652] on div at bounding box center [236, 665] width 27 height 26
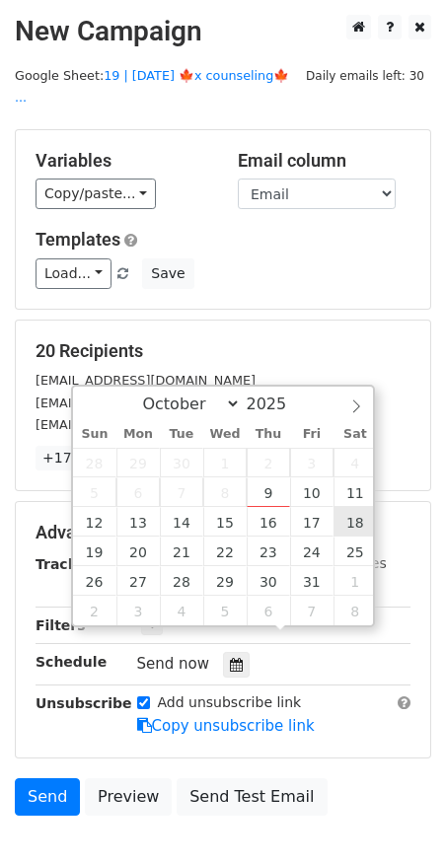
type input "2025-10-18 12:00"
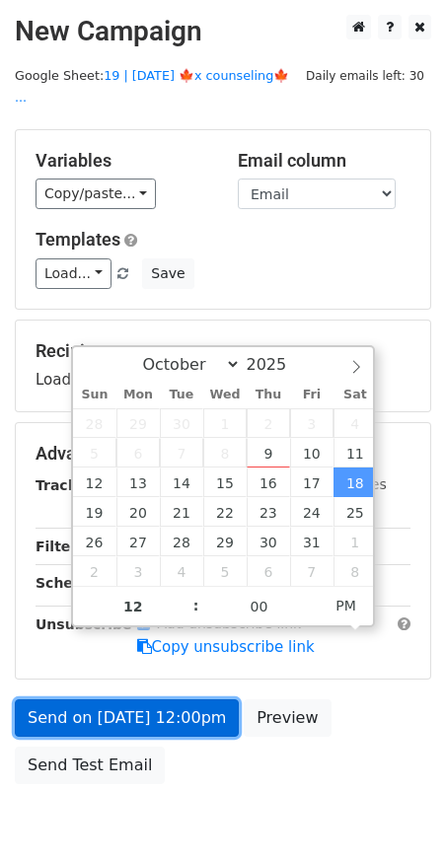
click at [186, 704] on link "Send on Oct 18 at 12:00pm" at bounding box center [127, 717] width 224 height 37
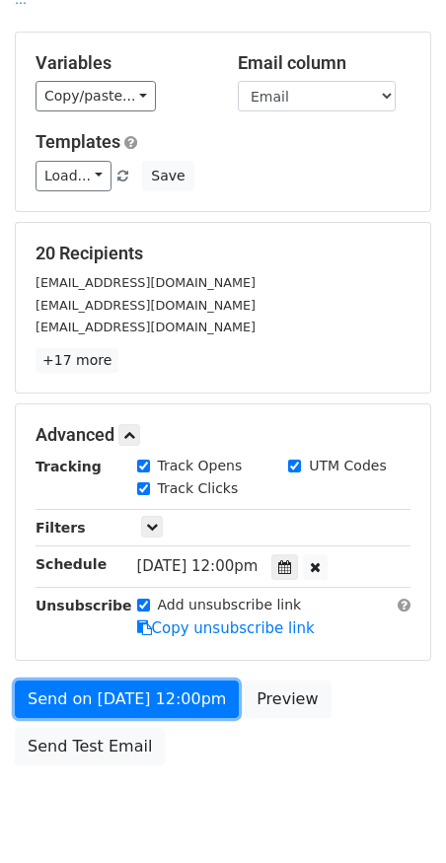
scroll to position [101, 0]
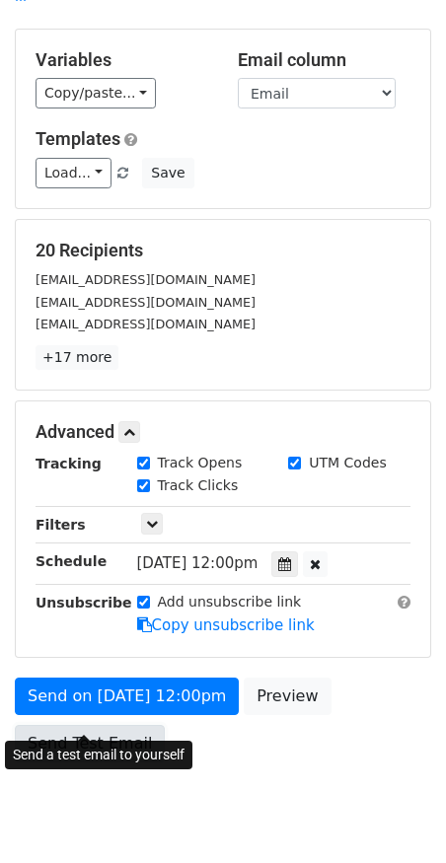
click at [85, 725] on link "Send Test Email" at bounding box center [90, 743] width 150 height 37
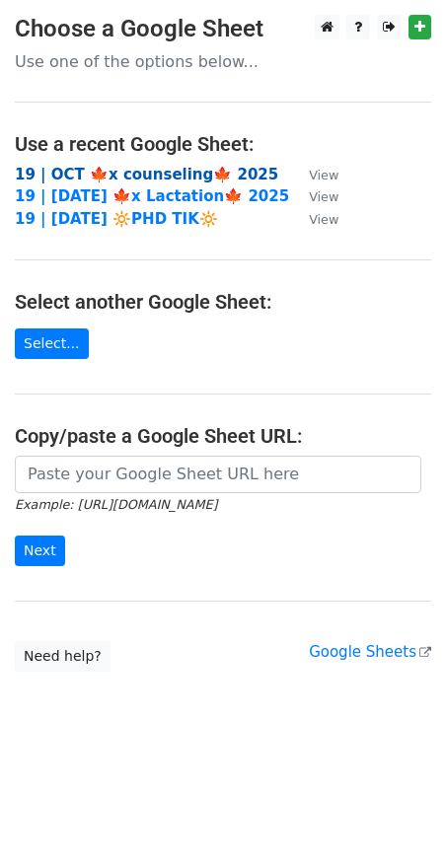
click at [173, 169] on strong "19 | OCT 🍁x counseling🍁 2025" at bounding box center [146, 175] width 263 height 18
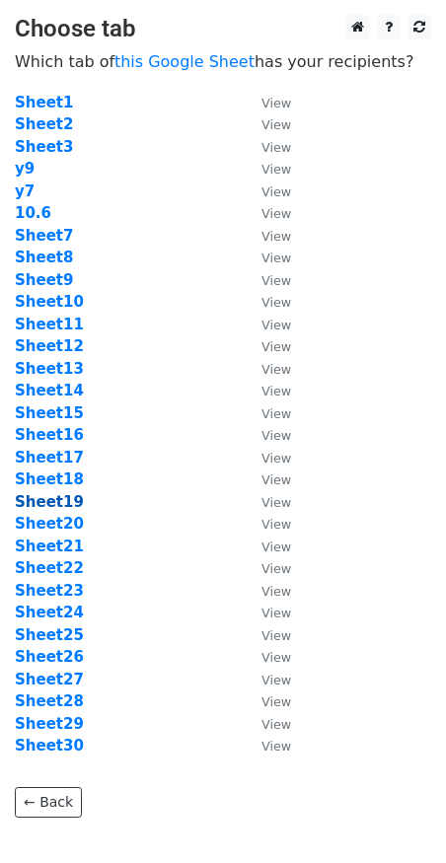
click at [61, 502] on strong "Sheet19" at bounding box center [49, 502] width 69 height 18
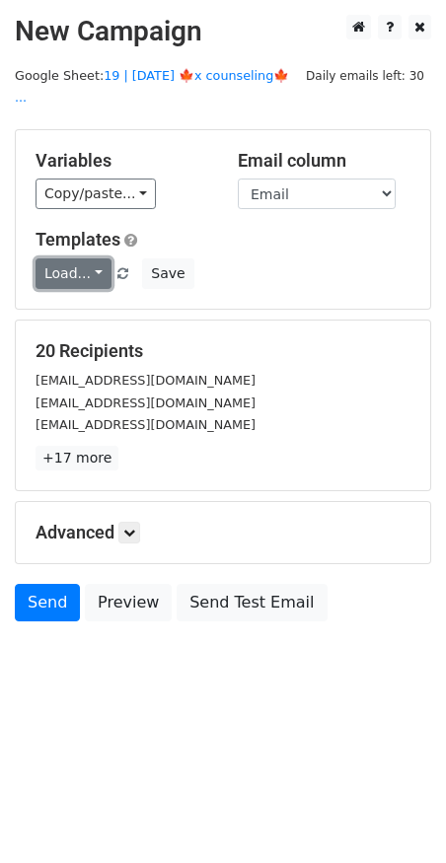
click at [74, 258] on link "Load..." at bounding box center [74, 273] width 76 height 31
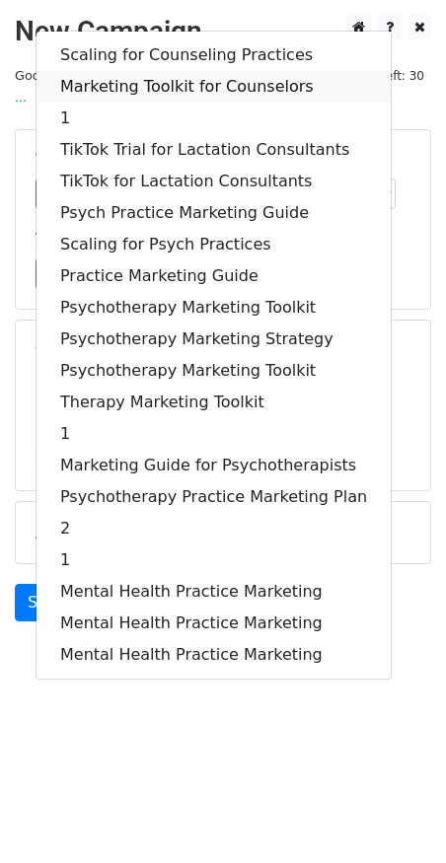
click at [179, 71] on link "Marketing Toolkit for Counselors" at bounding box center [213, 87] width 354 height 32
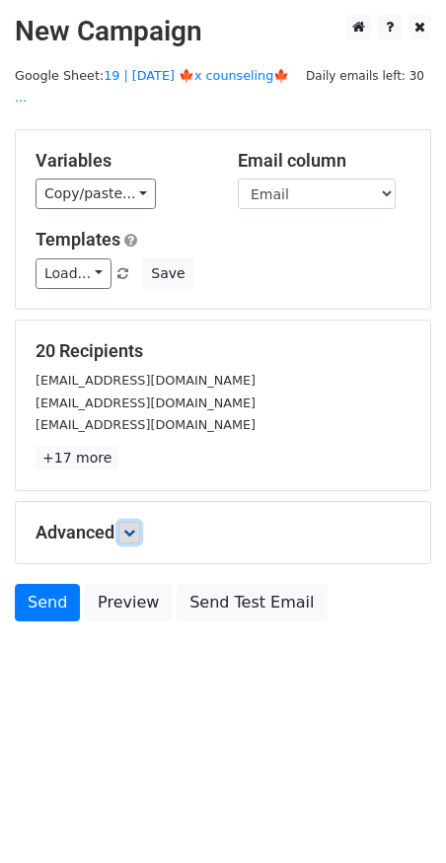
click at [130, 527] on icon at bounding box center [129, 533] width 12 height 12
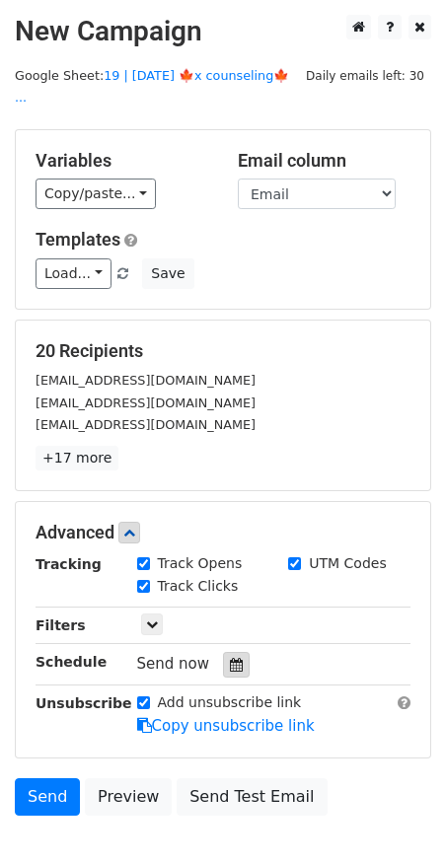
click at [225, 652] on div at bounding box center [236, 665] width 27 height 26
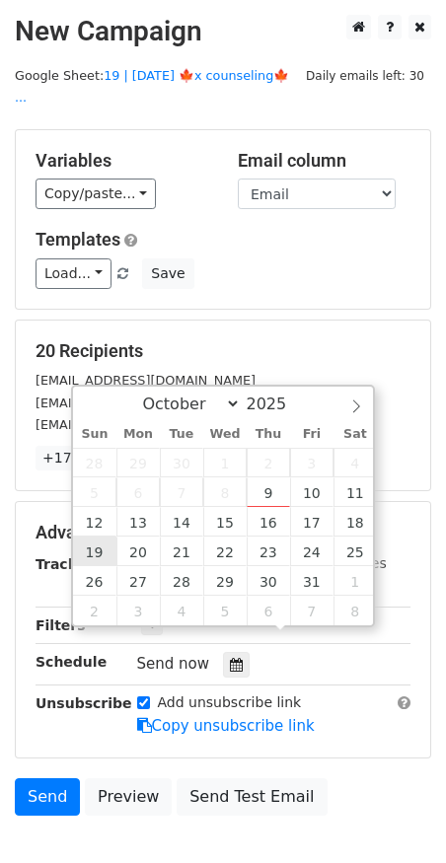
type input "[DATE] 12:00"
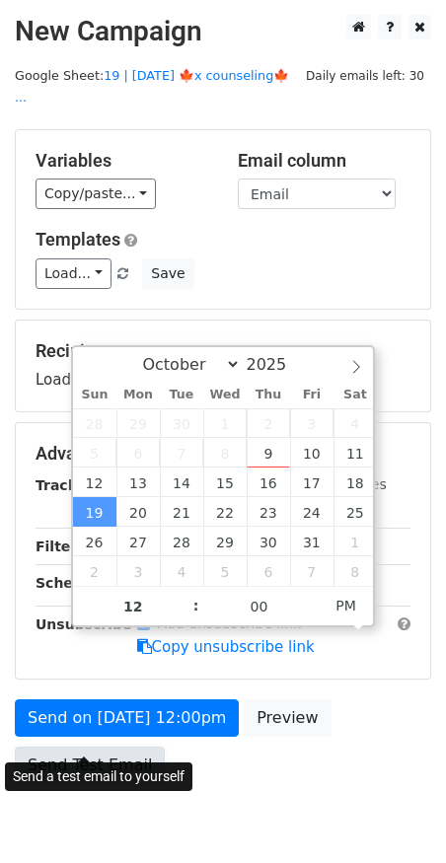
click at [123, 749] on link "Send Test Email" at bounding box center [90, 765] width 150 height 37
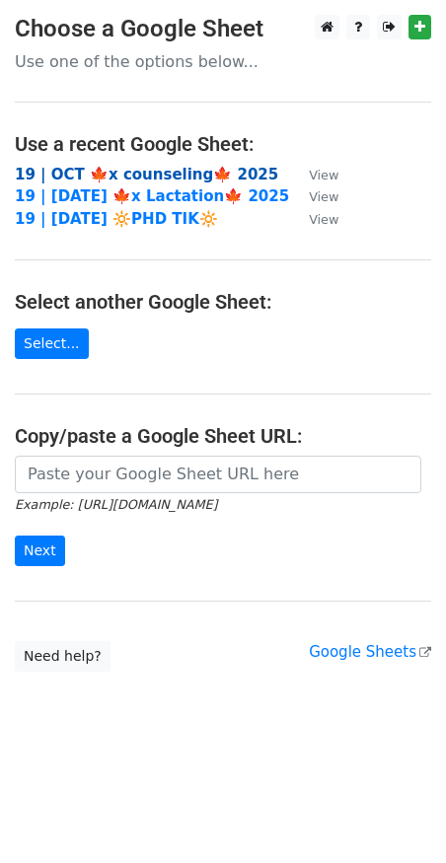
click at [119, 174] on strong "19 | OCT 🍁x counseling🍁 2025" at bounding box center [146, 175] width 263 height 18
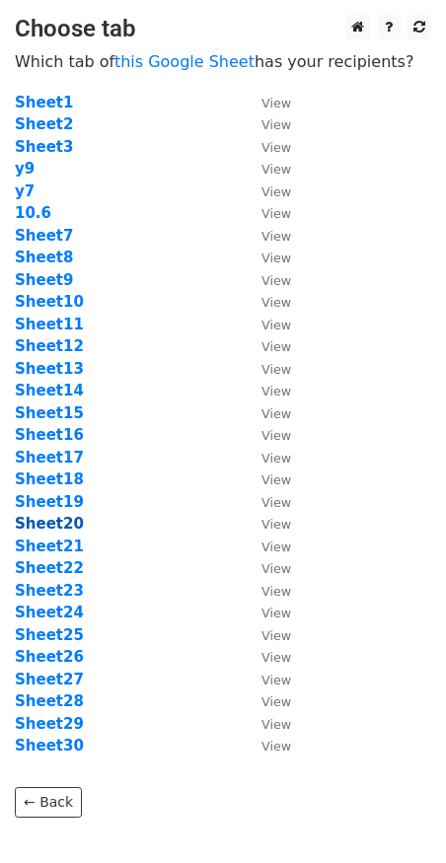
click at [52, 529] on strong "Sheet20" at bounding box center [49, 524] width 69 height 18
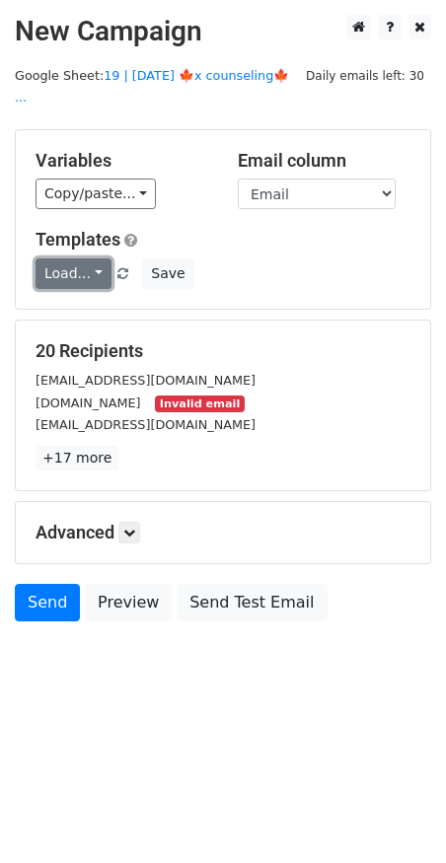
click at [81, 258] on link "Load..." at bounding box center [74, 273] width 76 height 31
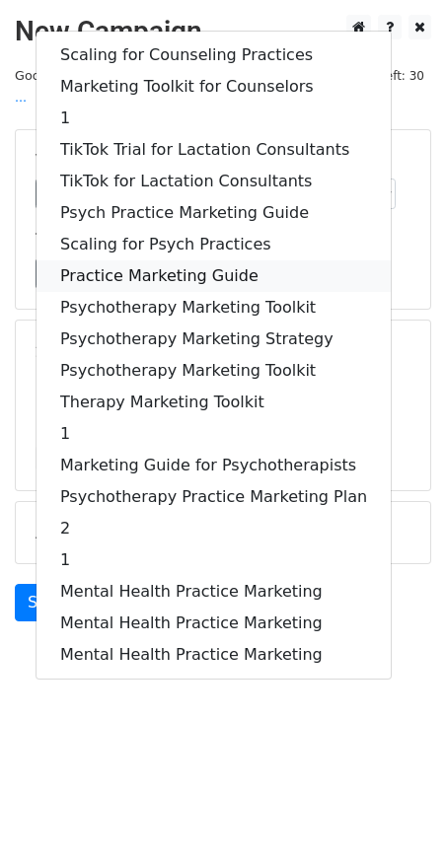
click at [81, 260] on link "Practice Marketing Guide" at bounding box center [213, 276] width 354 height 32
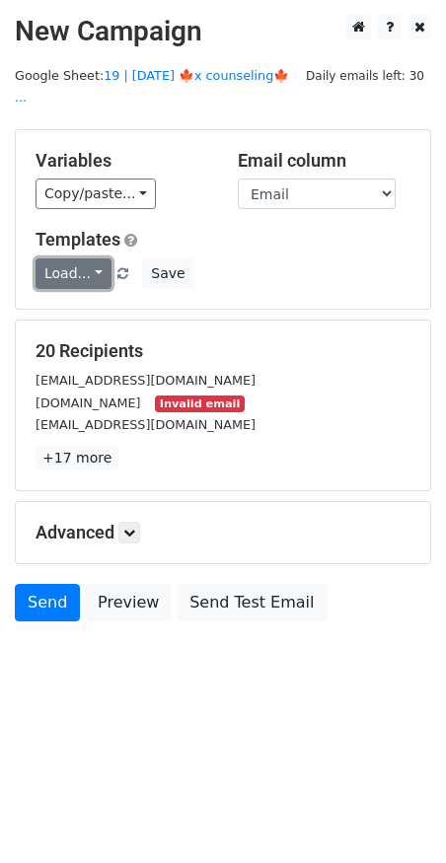
click at [80, 258] on link "Load..." at bounding box center [74, 273] width 76 height 31
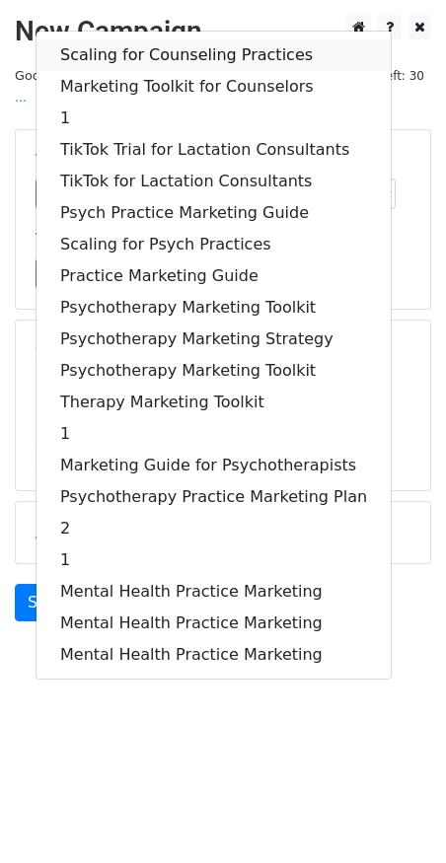
click at [161, 39] on link "Scaling for Counseling Practices" at bounding box center [213, 55] width 354 height 32
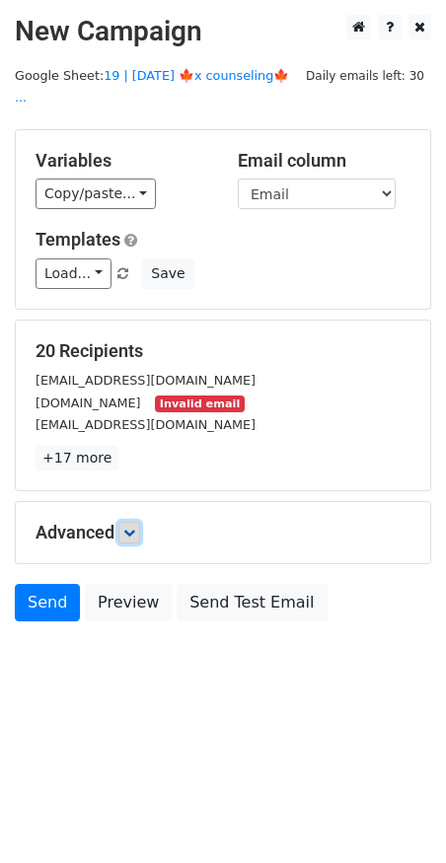
click at [132, 527] on icon at bounding box center [129, 533] width 12 height 12
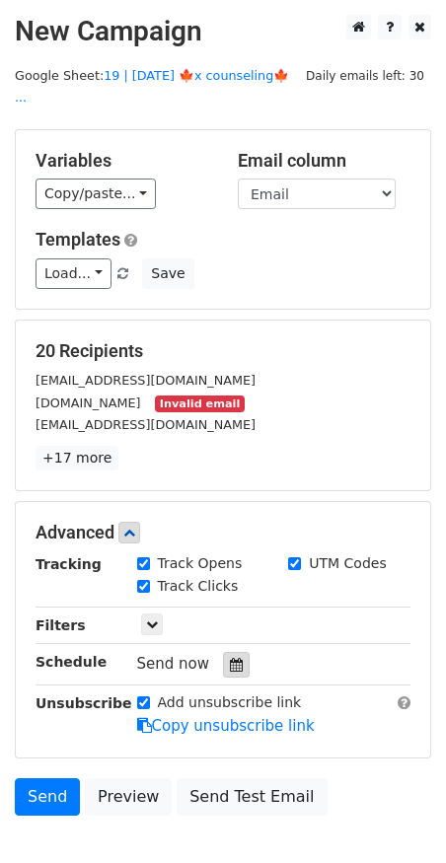
click at [234, 652] on div at bounding box center [236, 665] width 27 height 26
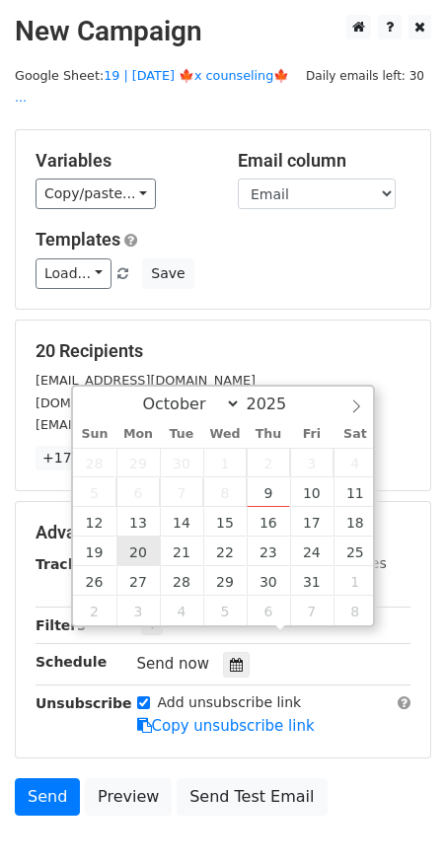
type input "2025-10-20 12:00"
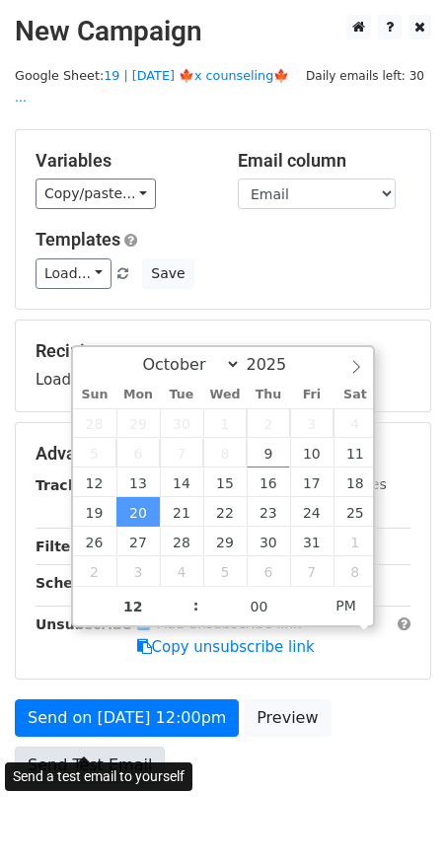
click at [96, 747] on link "Send Test Email" at bounding box center [90, 765] width 150 height 37
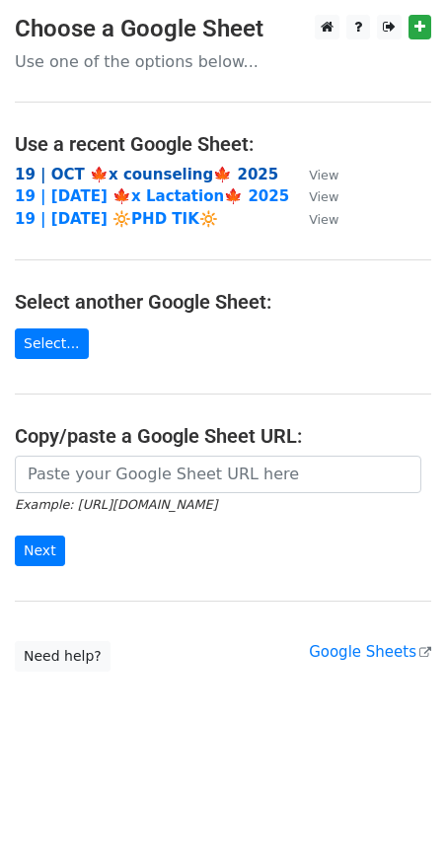
click at [102, 169] on strong "19 | OCT 🍁x counseling🍁 2025" at bounding box center [146, 175] width 263 height 18
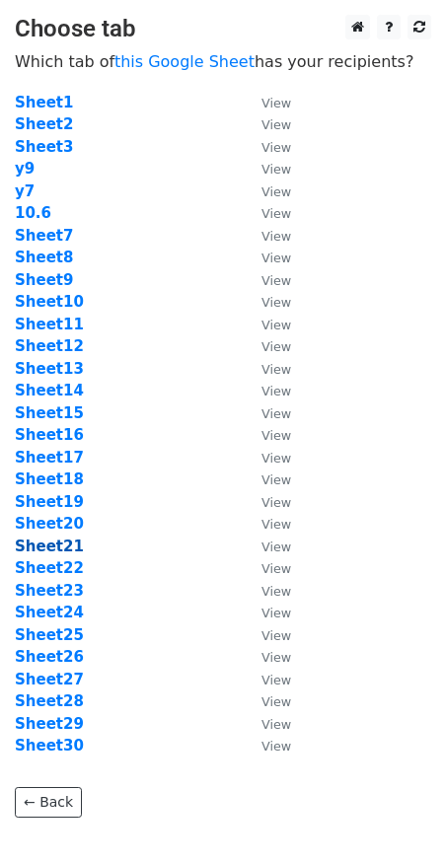
click at [58, 542] on strong "Sheet21" at bounding box center [49, 547] width 69 height 18
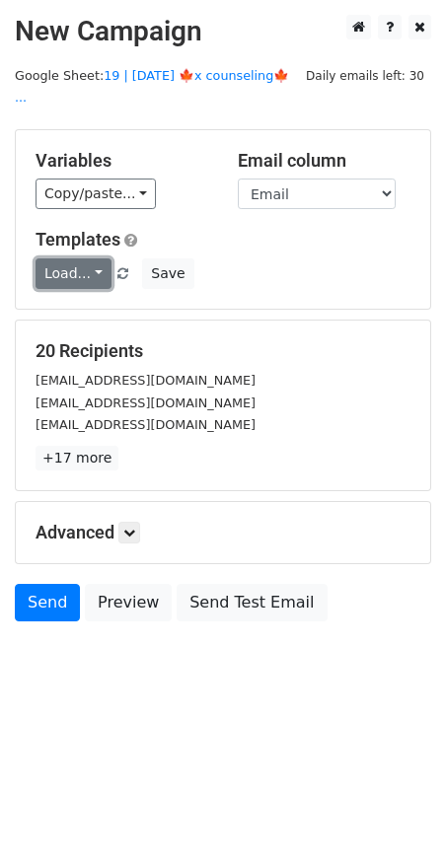
click at [84, 258] on link "Load..." at bounding box center [74, 273] width 76 height 31
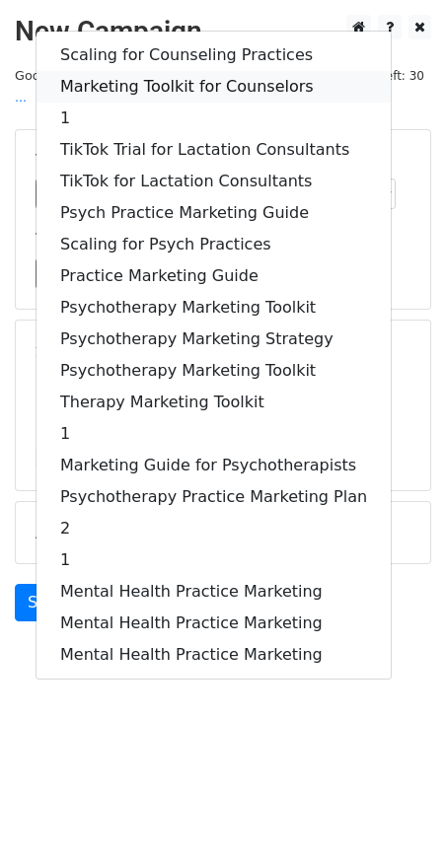
click at [197, 71] on link "Marketing Toolkit for Counselors" at bounding box center [213, 87] width 354 height 32
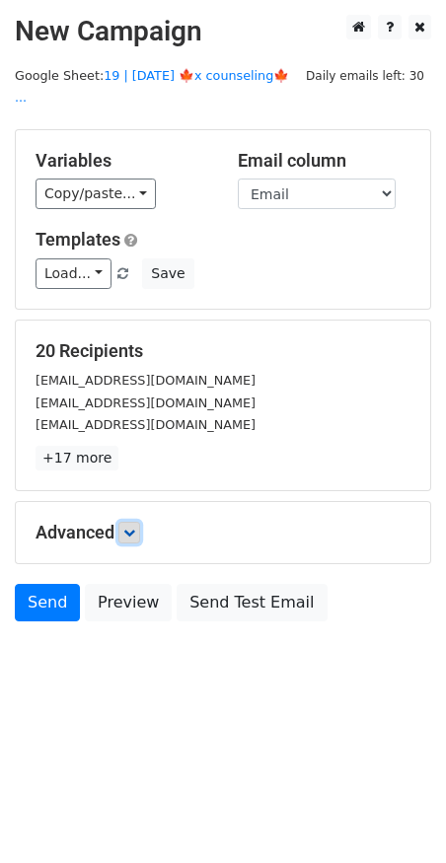
click at [139, 522] on link at bounding box center [129, 533] width 22 height 22
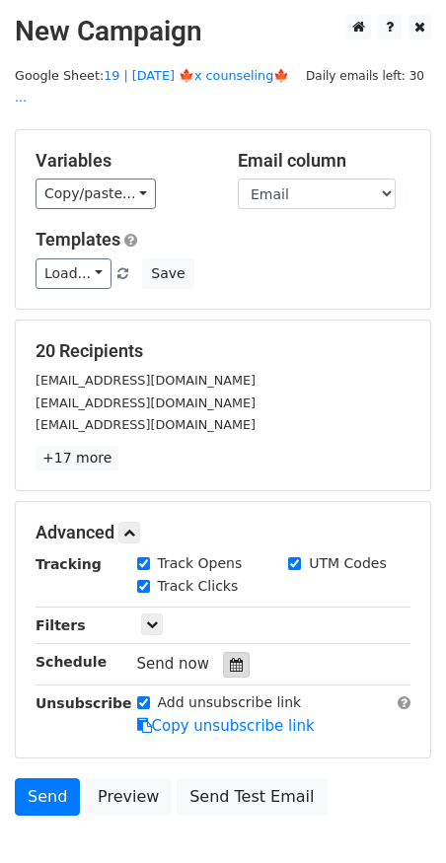
click at [230, 658] on icon at bounding box center [236, 665] width 13 height 14
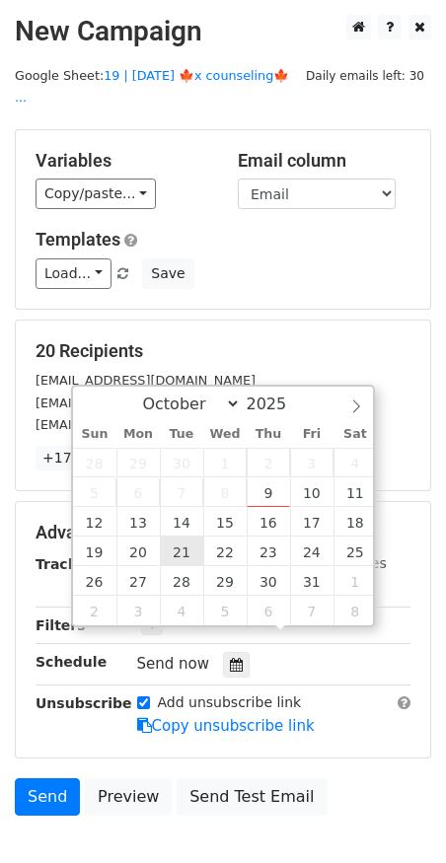
type input "[DATE] 12:00"
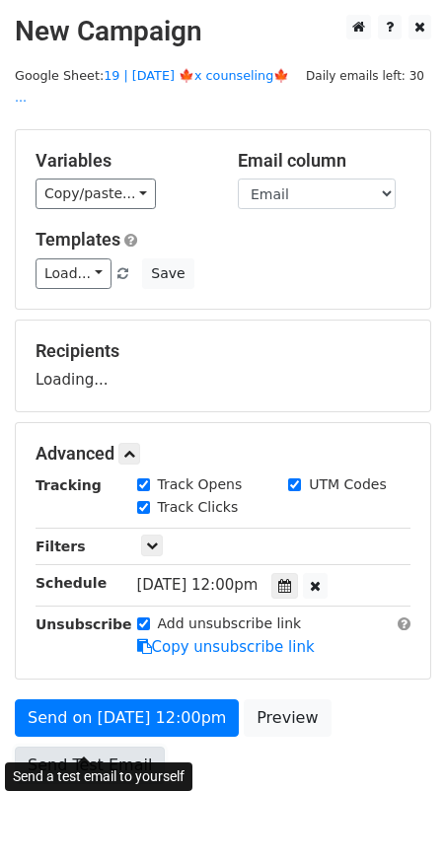
click at [121, 748] on link "Send Test Email" at bounding box center [90, 765] width 150 height 37
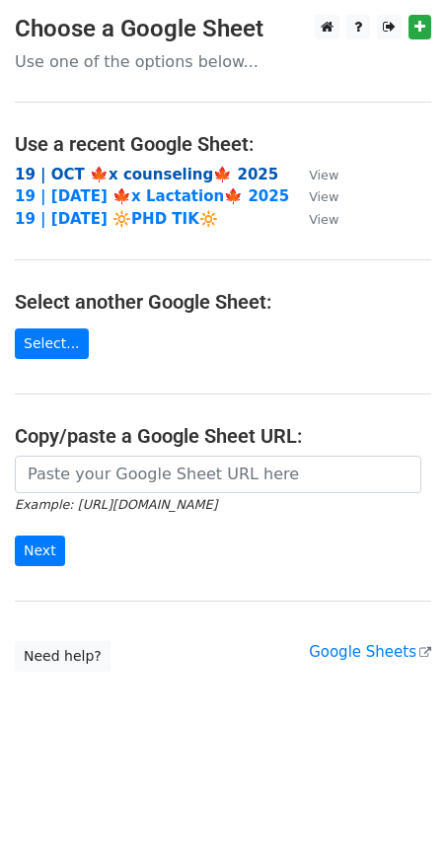
click at [208, 168] on strong "19 | OCT 🍁x counseling🍁 2025" at bounding box center [146, 175] width 263 height 18
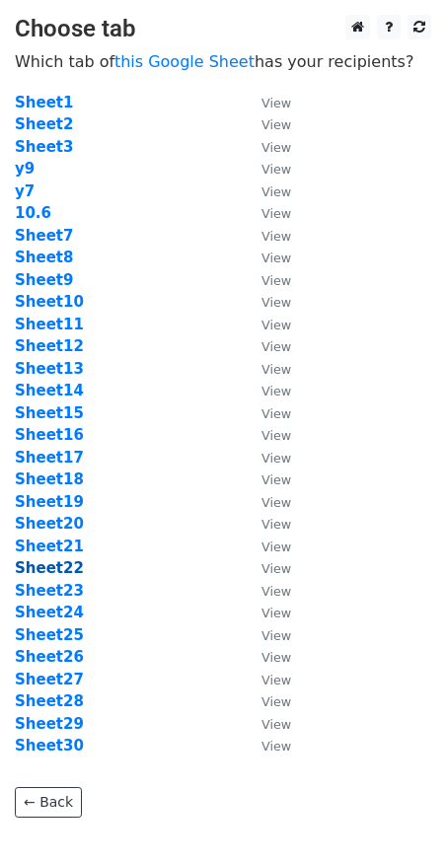
click at [47, 565] on strong "Sheet22" at bounding box center [49, 568] width 69 height 18
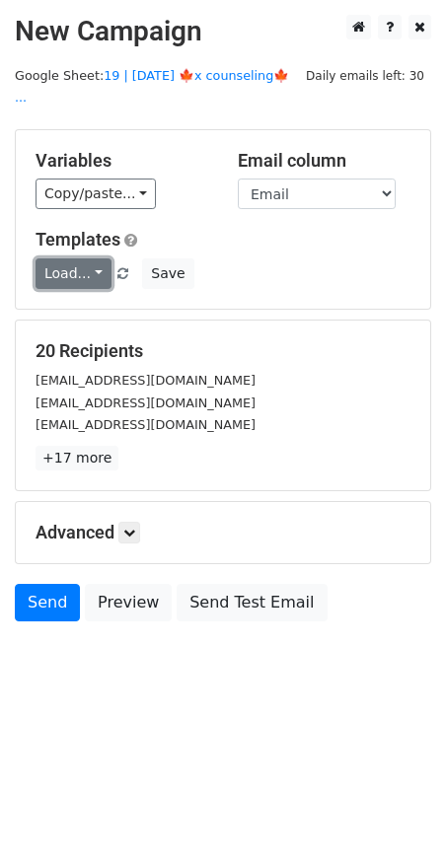
click at [64, 258] on link "Load..." at bounding box center [74, 273] width 76 height 31
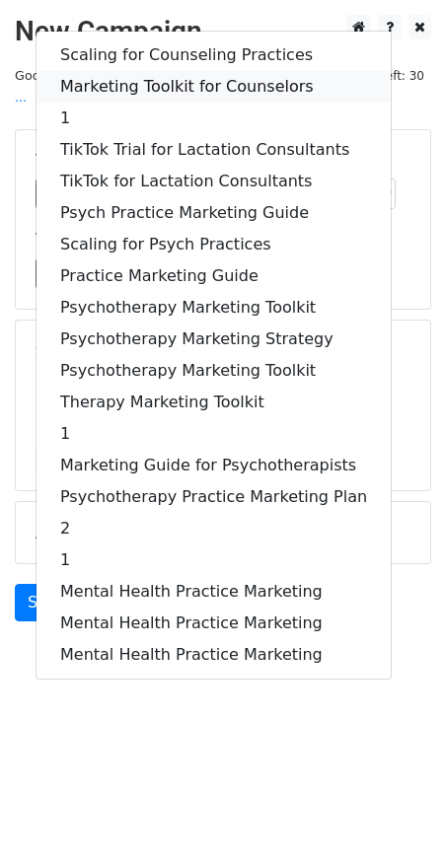
click at [129, 74] on link "Marketing Toolkit for Counselors" at bounding box center [213, 87] width 354 height 32
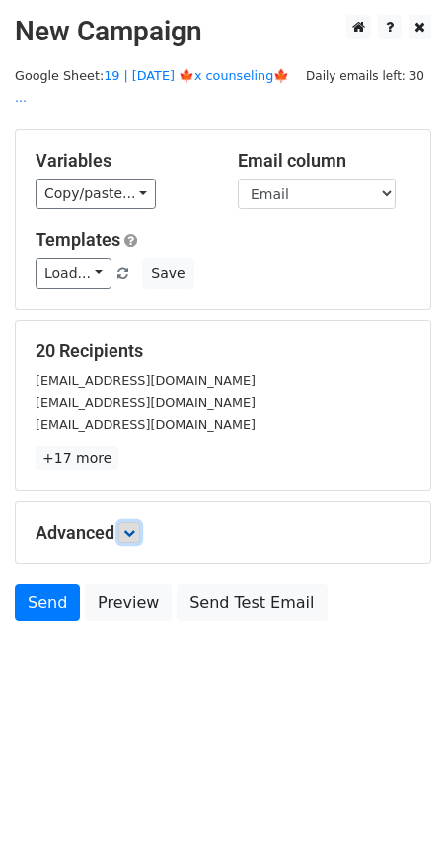
click at [135, 527] on icon at bounding box center [129, 533] width 12 height 12
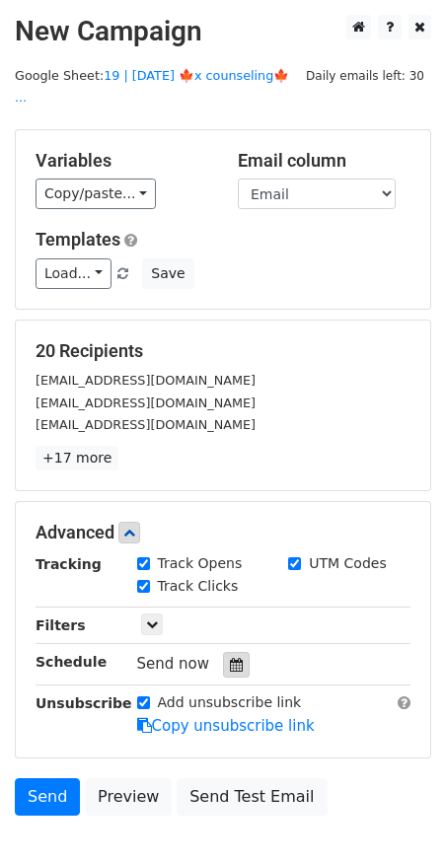
click at [234, 652] on div at bounding box center [236, 665] width 27 height 26
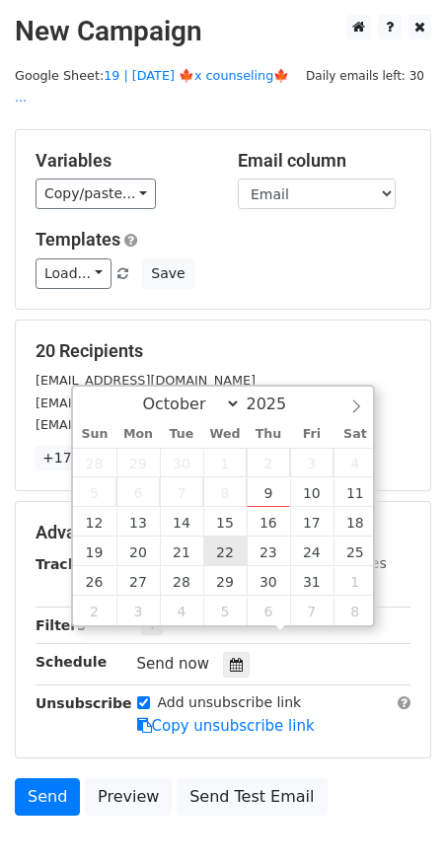
type input "2025-10-22 12:00"
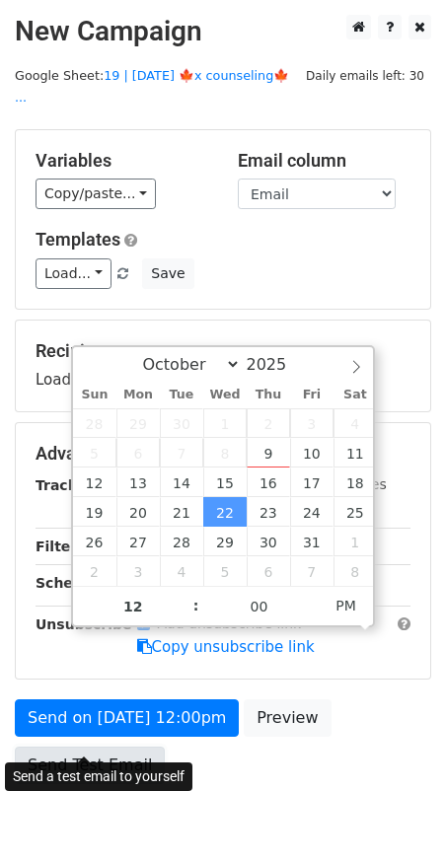
click at [89, 747] on link "Send Test Email" at bounding box center [90, 765] width 150 height 37
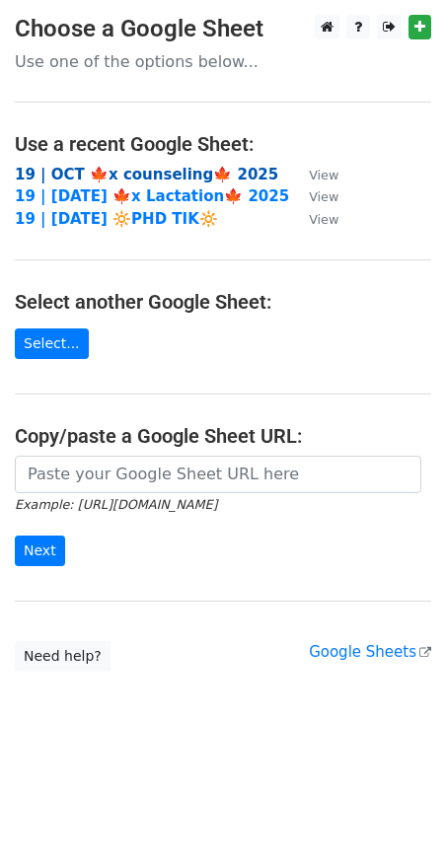
click at [189, 170] on strong "19 | OCT 🍁x counseling🍁 2025" at bounding box center [146, 175] width 263 height 18
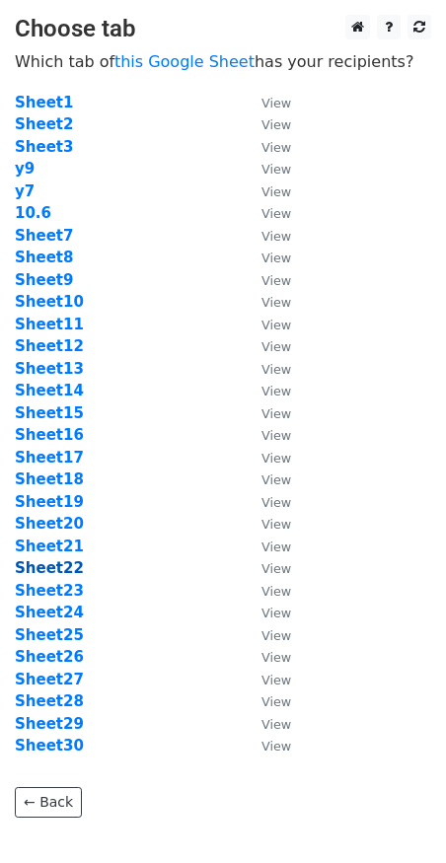
click at [59, 566] on strong "Sheet22" at bounding box center [49, 568] width 69 height 18
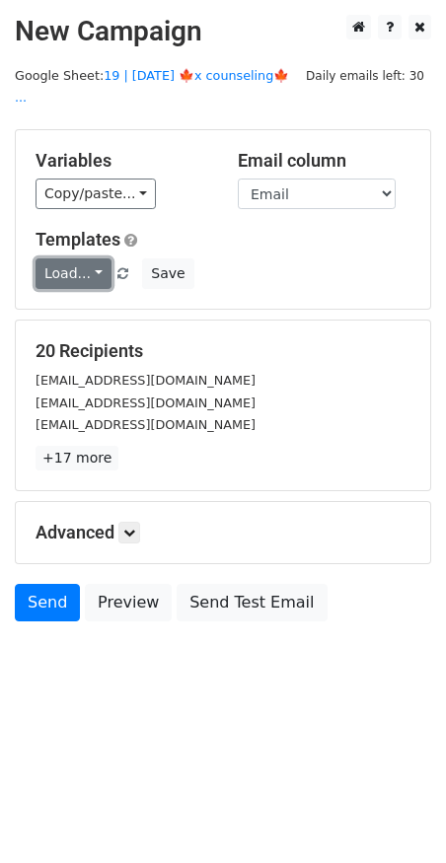
click at [75, 258] on link "Load..." at bounding box center [74, 273] width 76 height 31
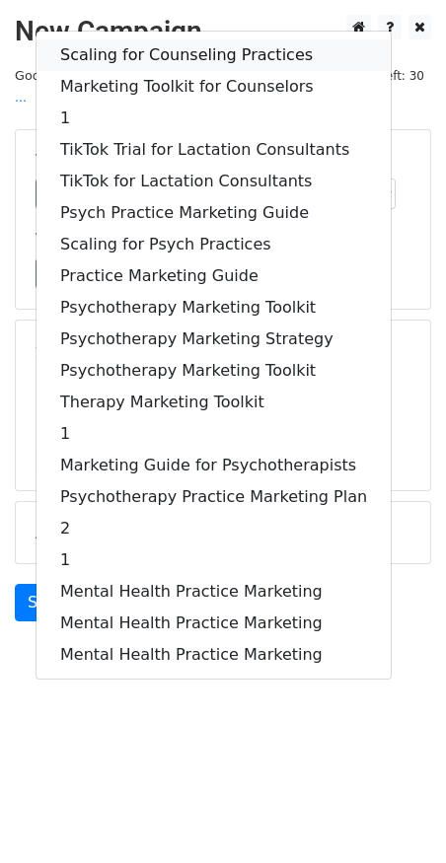
click at [178, 39] on link "Scaling for Counseling Practices" at bounding box center [213, 55] width 354 height 32
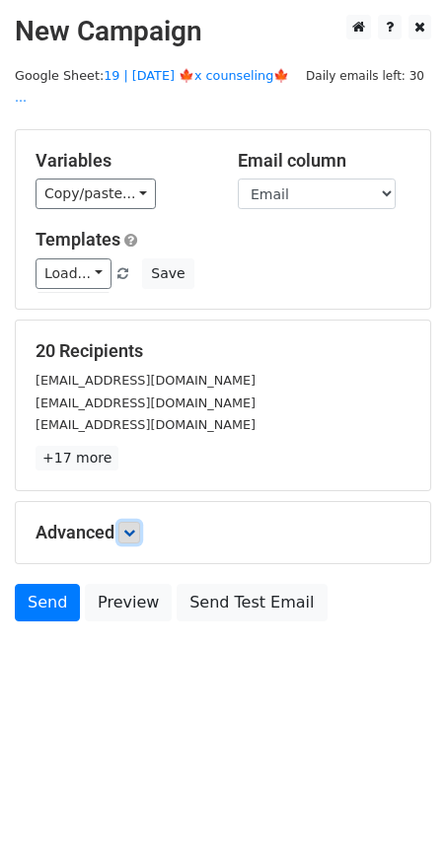
click at [134, 522] on link at bounding box center [129, 533] width 22 height 22
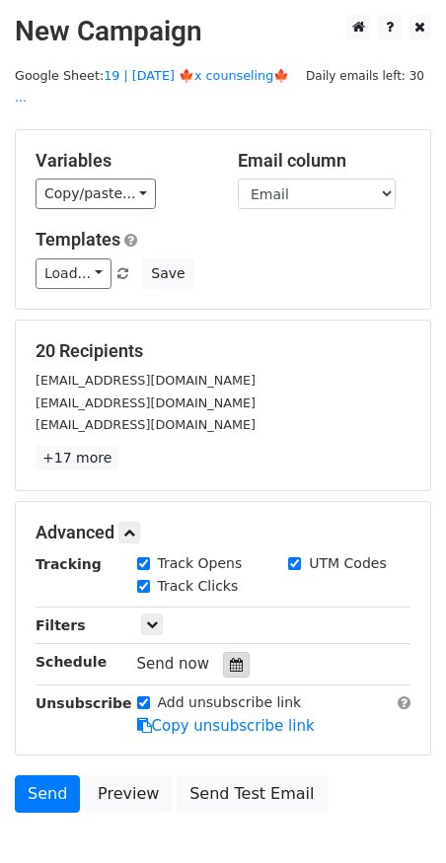
drag, startPoint x: 236, startPoint y: 653, endPoint x: 235, endPoint y: 642, distance: 10.9
click at [236, 652] on div "Tracking Track Opens UTM Codes Track Clicks Filters Only include spreadsheet ro…" at bounding box center [223, 644] width 375 height 182
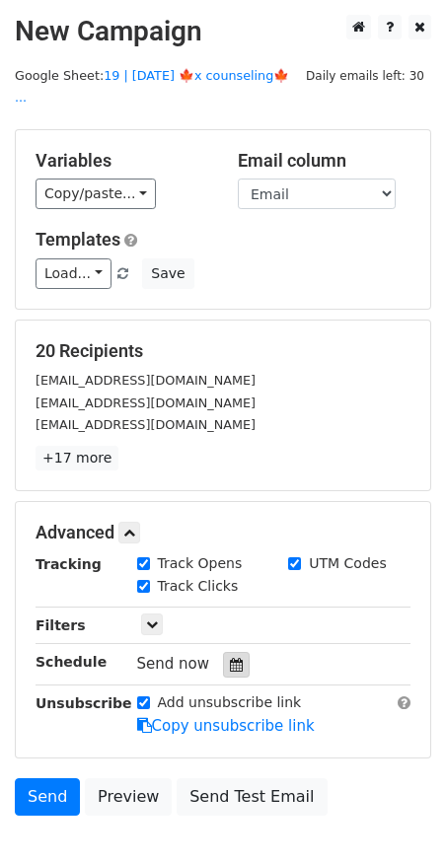
click at [233, 652] on div at bounding box center [236, 665] width 27 height 26
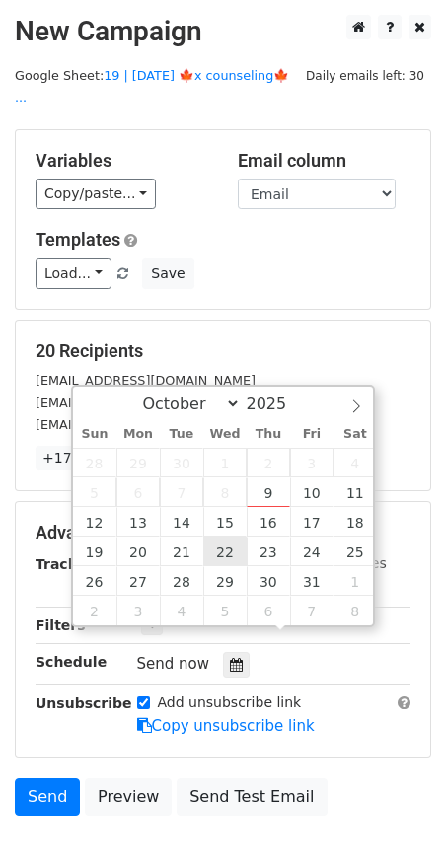
type input "2025-10-22 12:00"
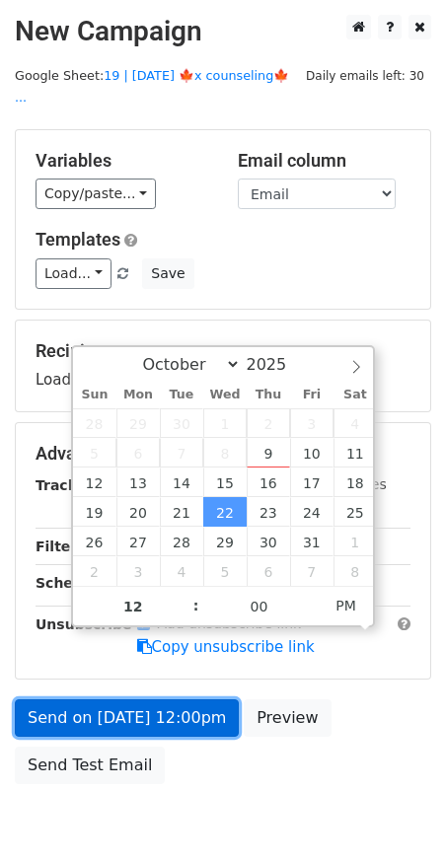
click at [138, 699] on link "Send on Oct 22 at 12:00pm" at bounding box center [127, 717] width 224 height 37
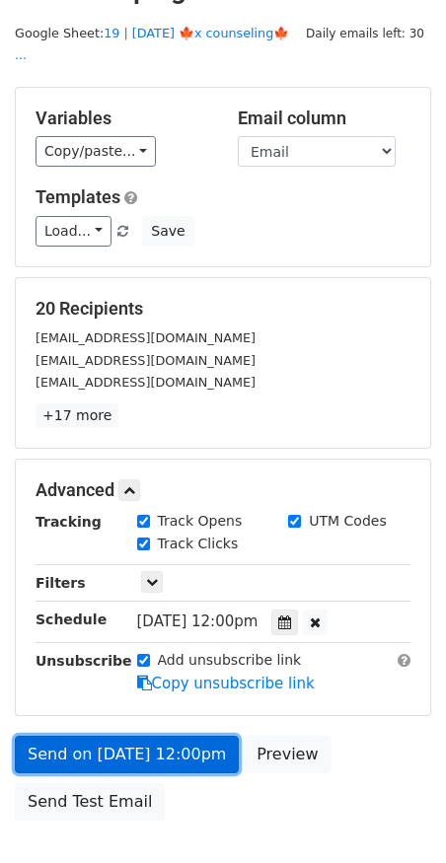
scroll to position [43, 0]
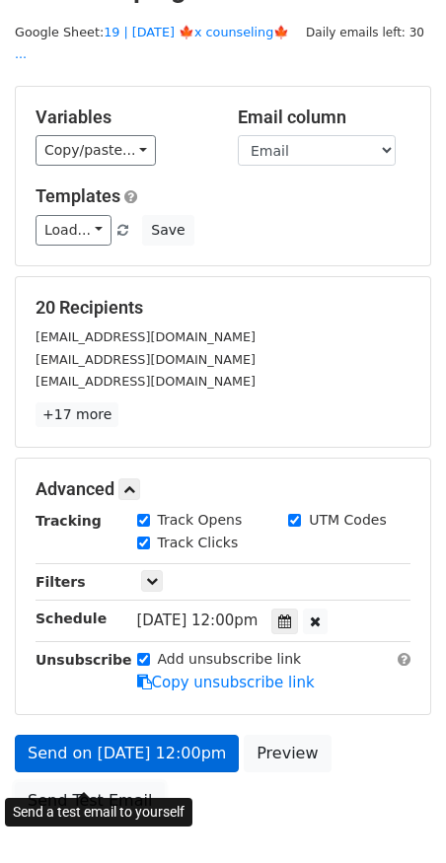
click at [116, 782] on link "Send Test Email" at bounding box center [90, 800] width 150 height 37
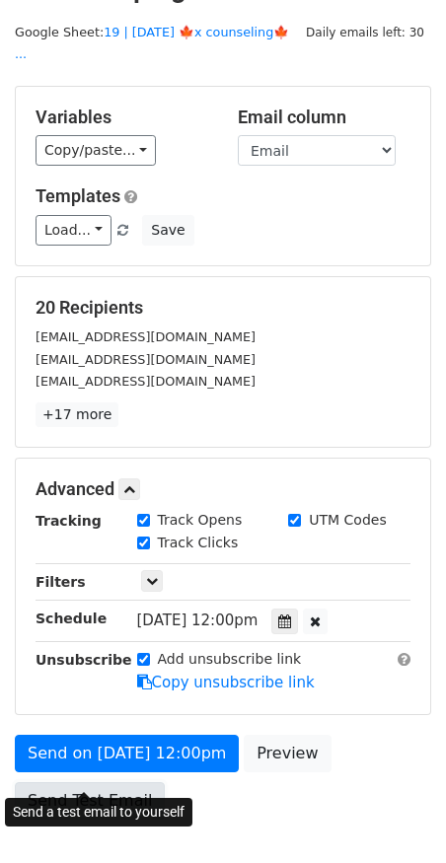
click at [78, 782] on link "Send Test Email" at bounding box center [90, 800] width 150 height 37
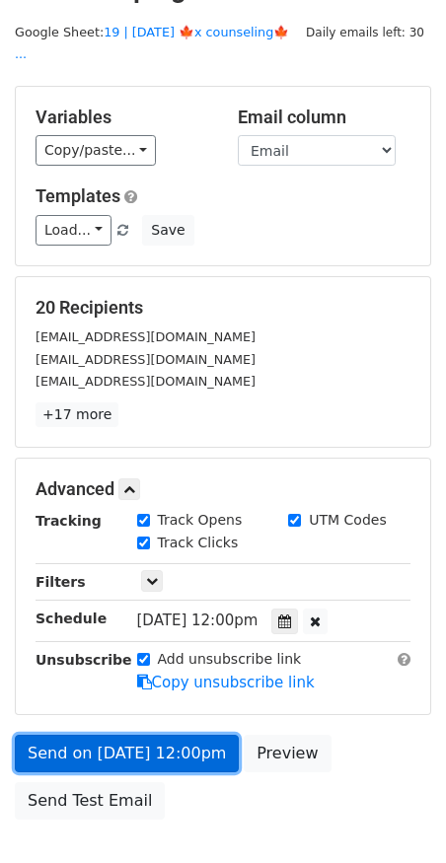
click at [85, 735] on link "Send on Oct 22 at 12:00pm" at bounding box center [127, 753] width 224 height 37
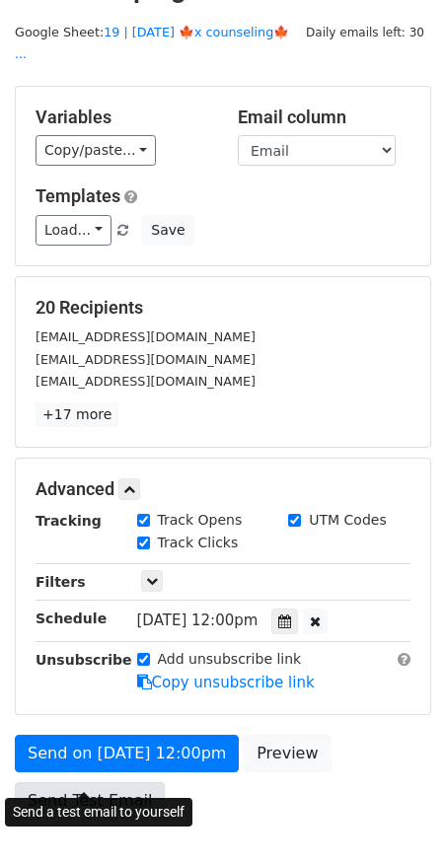
click at [79, 782] on link "Send Test Email" at bounding box center [90, 800] width 150 height 37
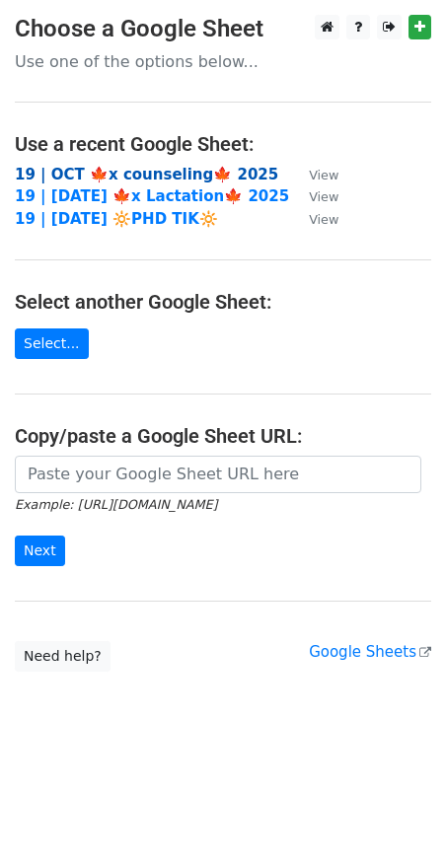
click at [117, 172] on strong "19 | OCT 🍁x counseling🍁 2025" at bounding box center [146, 175] width 263 height 18
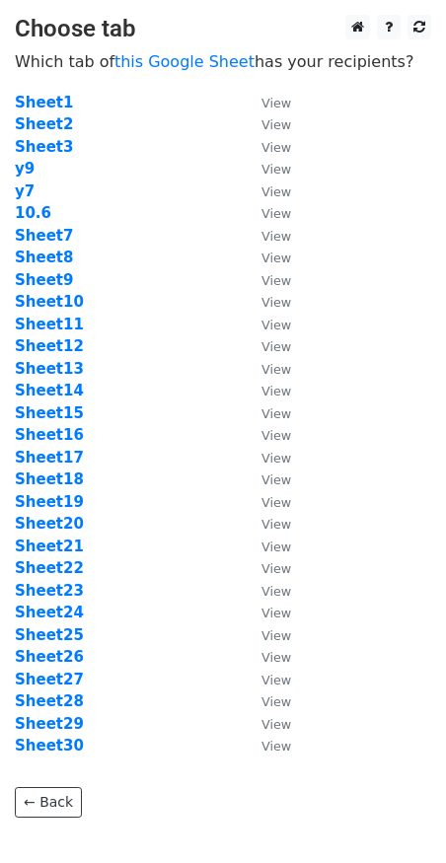
click at [56, 580] on td "Sheet23" at bounding box center [128, 591] width 227 height 23
click at [54, 587] on strong "Sheet23" at bounding box center [49, 591] width 69 height 18
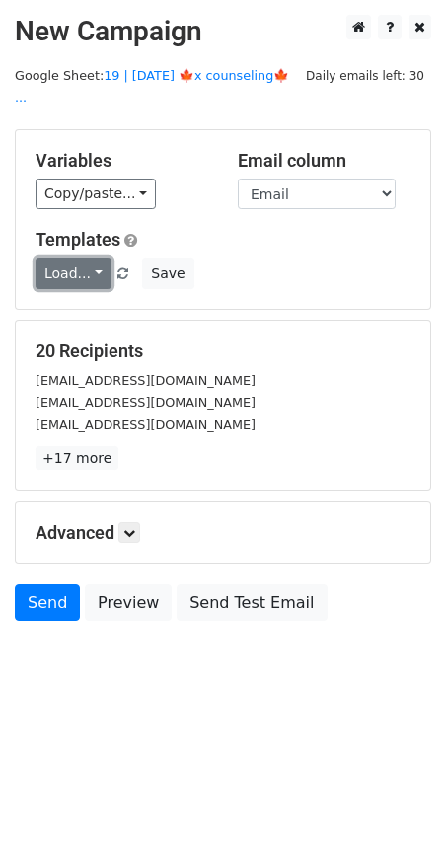
click at [63, 259] on link "Load..." at bounding box center [74, 273] width 76 height 31
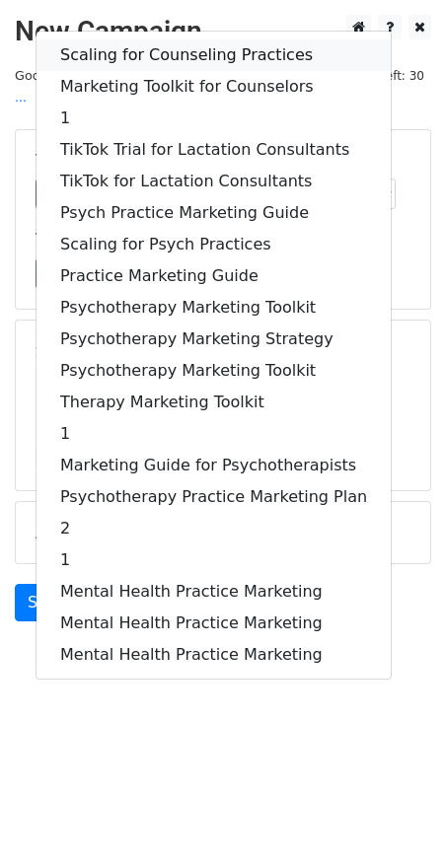
click at [156, 42] on link "Scaling for Counseling Practices" at bounding box center [213, 55] width 354 height 32
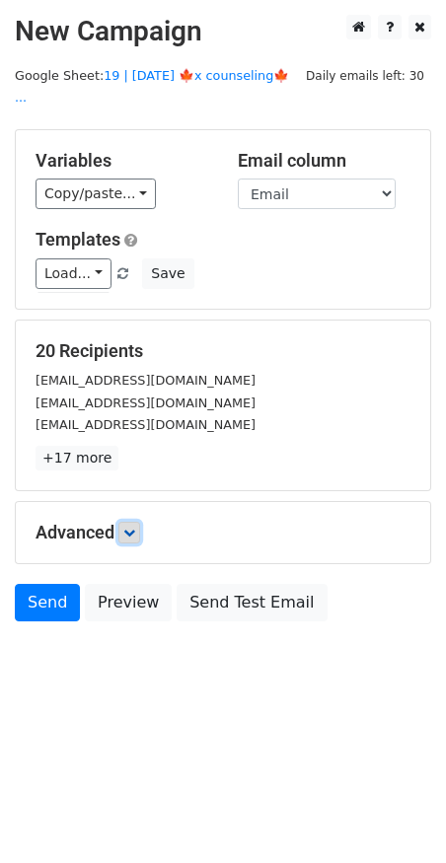
click at [135, 527] on icon at bounding box center [129, 533] width 12 height 12
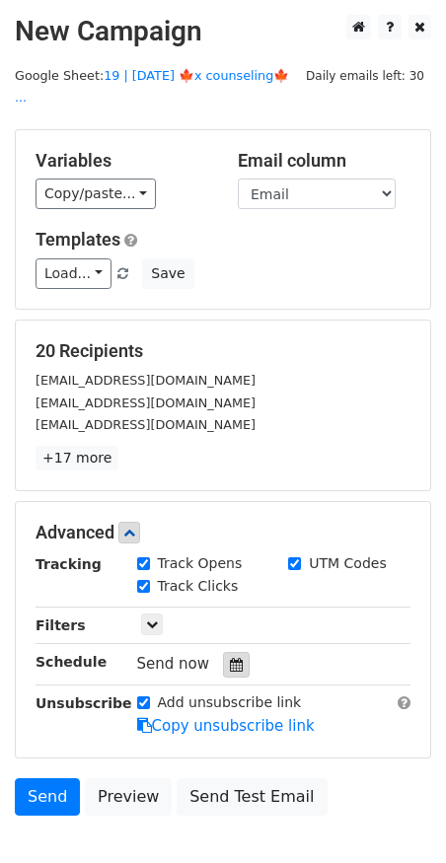
click at [228, 652] on div at bounding box center [236, 665] width 27 height 26
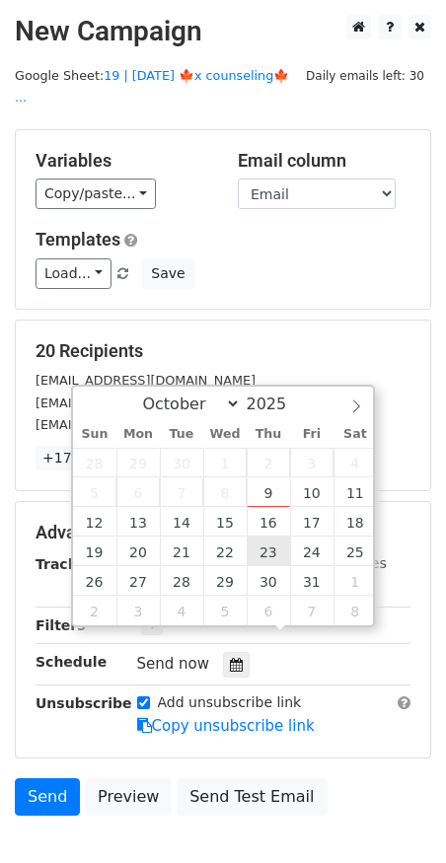
type input "2025-10-23 12:00"
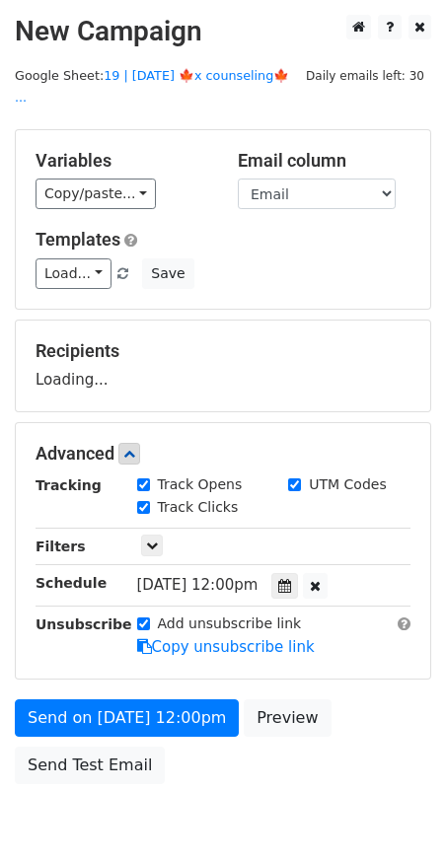
click at [135, 715] on div "Send on Oct 23 at 12:00pm Preview Send Test Email" at bounding box center [223, 746] width 446 height 95
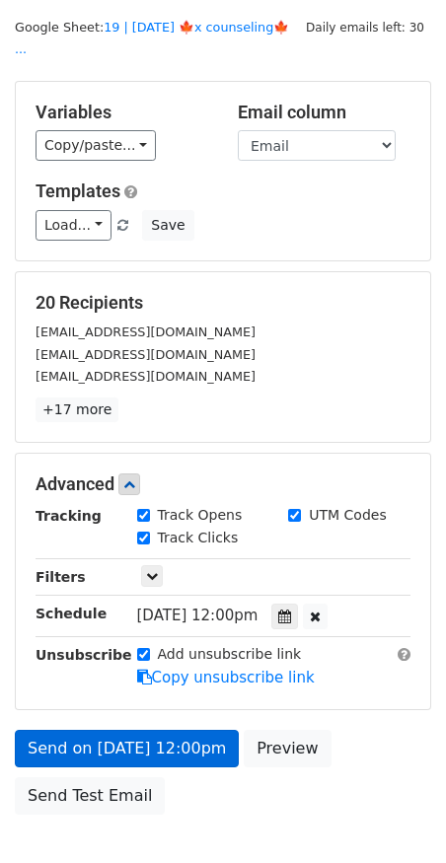
scroll to position [51, 0]
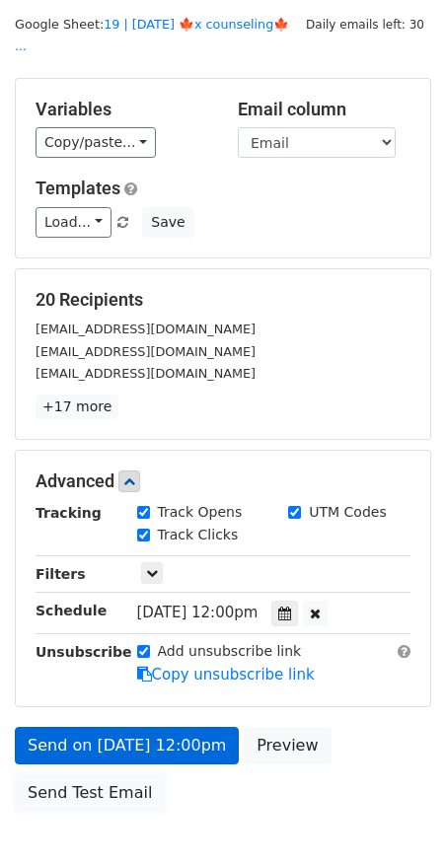
click at [106, 774] on link "Send Test Email" at bounding box center [90, 792] width 150 height 37
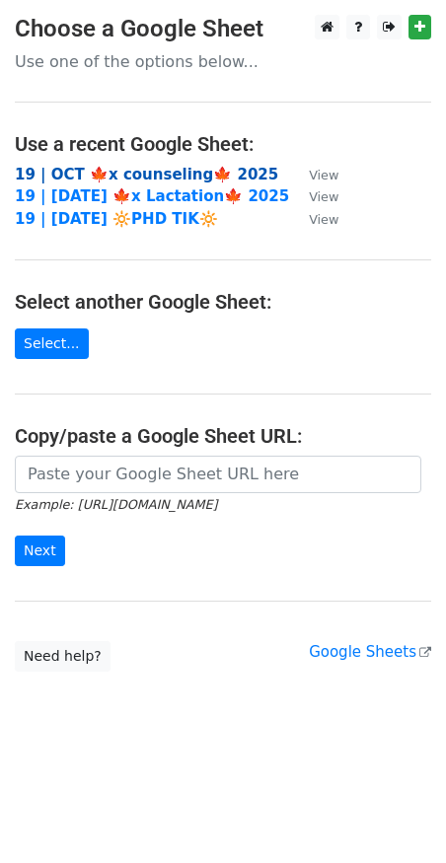
click at [160, 178] on strong "19 | OCT 🍁x counseling🍁 2025" at bounding box center [146, 175] width 263 height 18
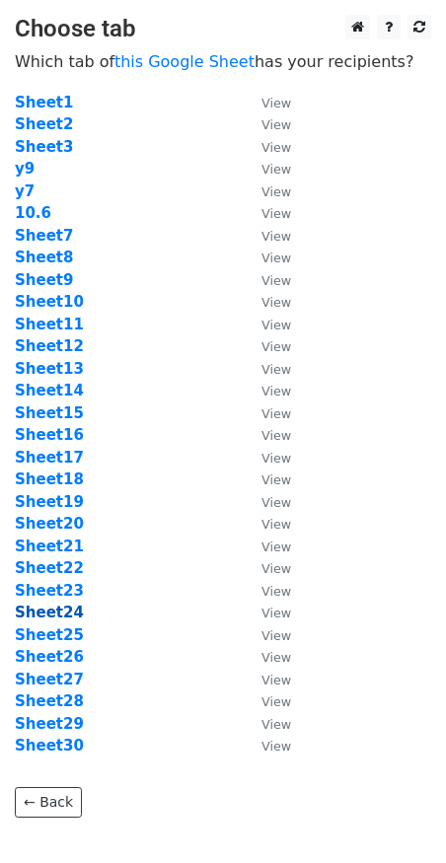
click at [59, 606] on strong "Sheet24" at bounding box center [49, 613] width 69 height 18
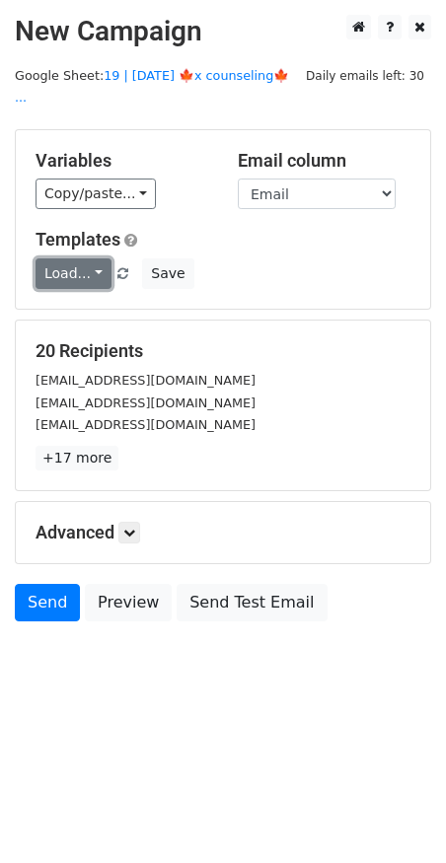
click at [50, 258] on link "Load..." at bounding box center [74, 273] width 76 height 31
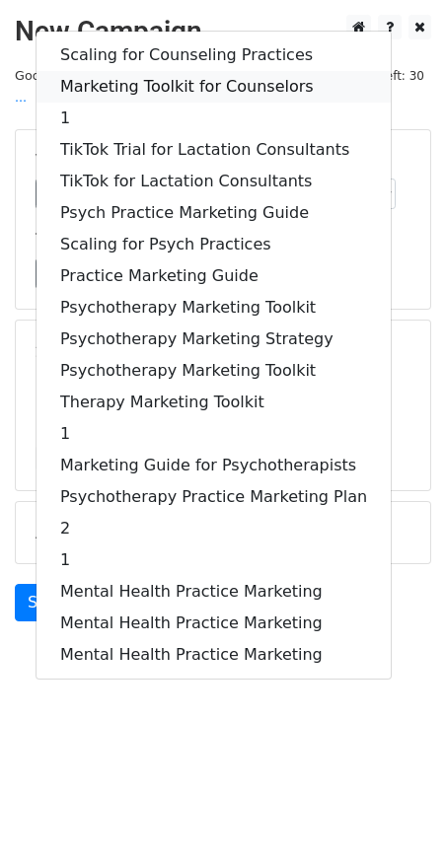
click at [135, 71] on link "Marketing Toolkit for Counselors" at bounding box center [213, 87] width 354 height 32
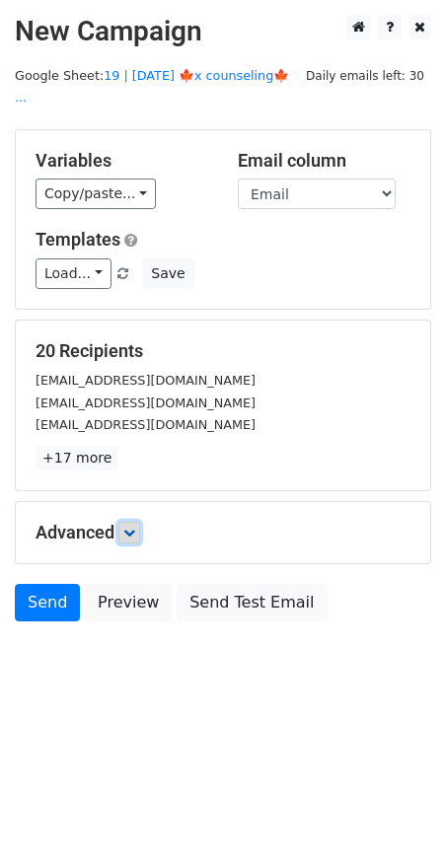
click at [135, 527] on icon at bounding box center [129, 533] width 12 height 12
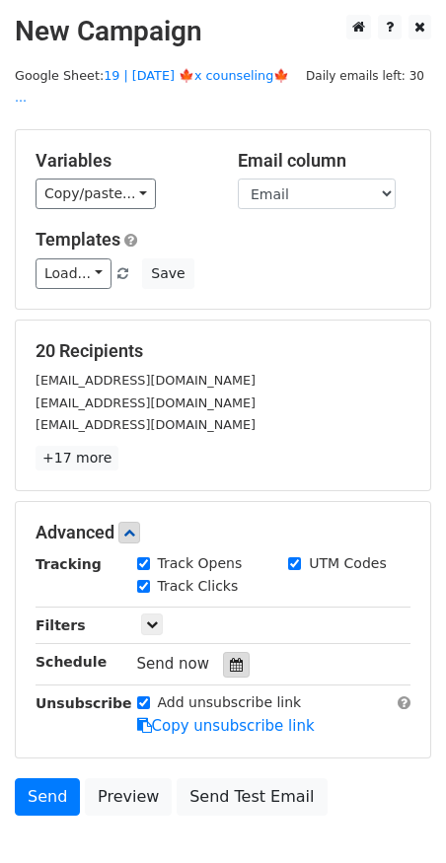
click at [233, 652] on div at bounding box center [236, 665] width 27 height 26
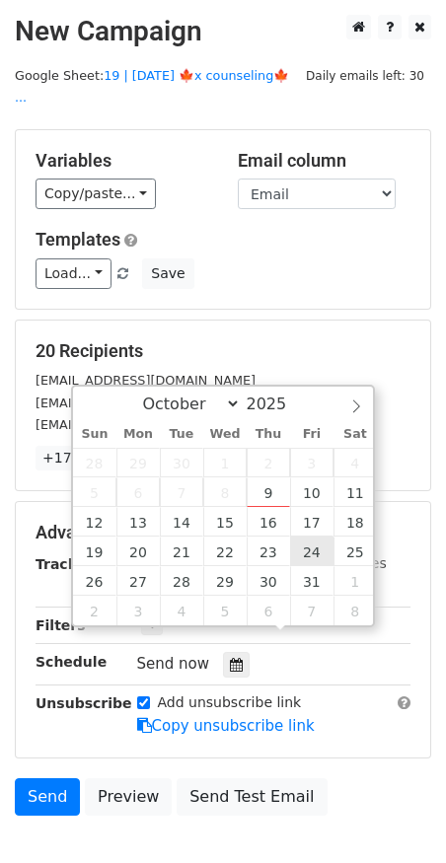
type input "2025-10-24 12:00"
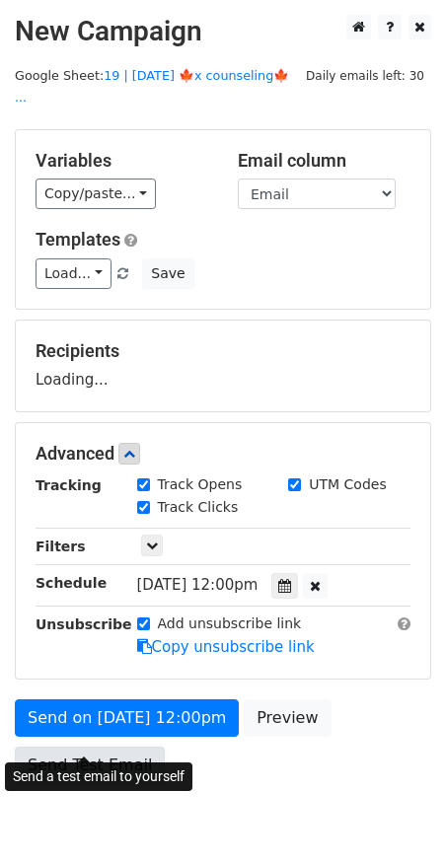
click at [149, 747] on link "Send Test Email" at bounding box center [90, 765] width 150 height 37
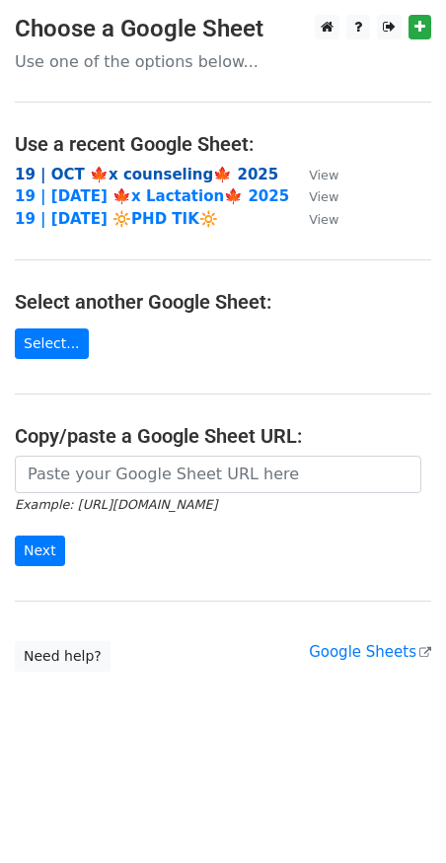
click at [90, 179] on strong "19 | OCT 🍁x counseling🍁 2025" at bounding box center [146, 175] width 263 height 18
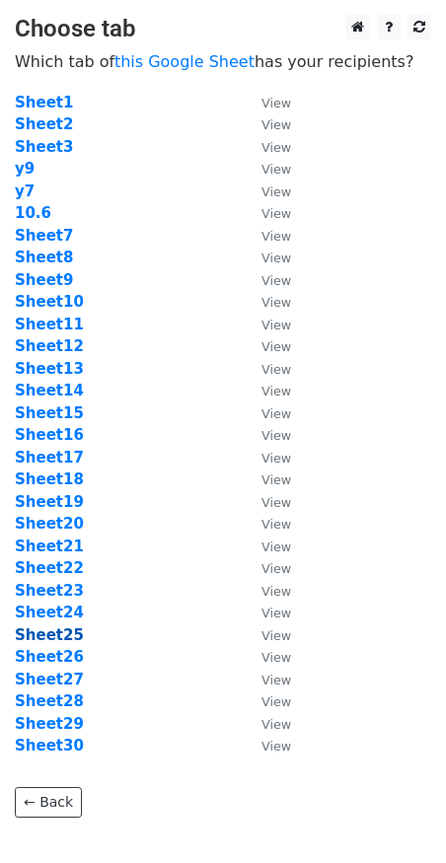
click at [59, 635] on strong "Sheet25" at bounding box center [49, 635] width 69 height 18
